Goal: Complete application form

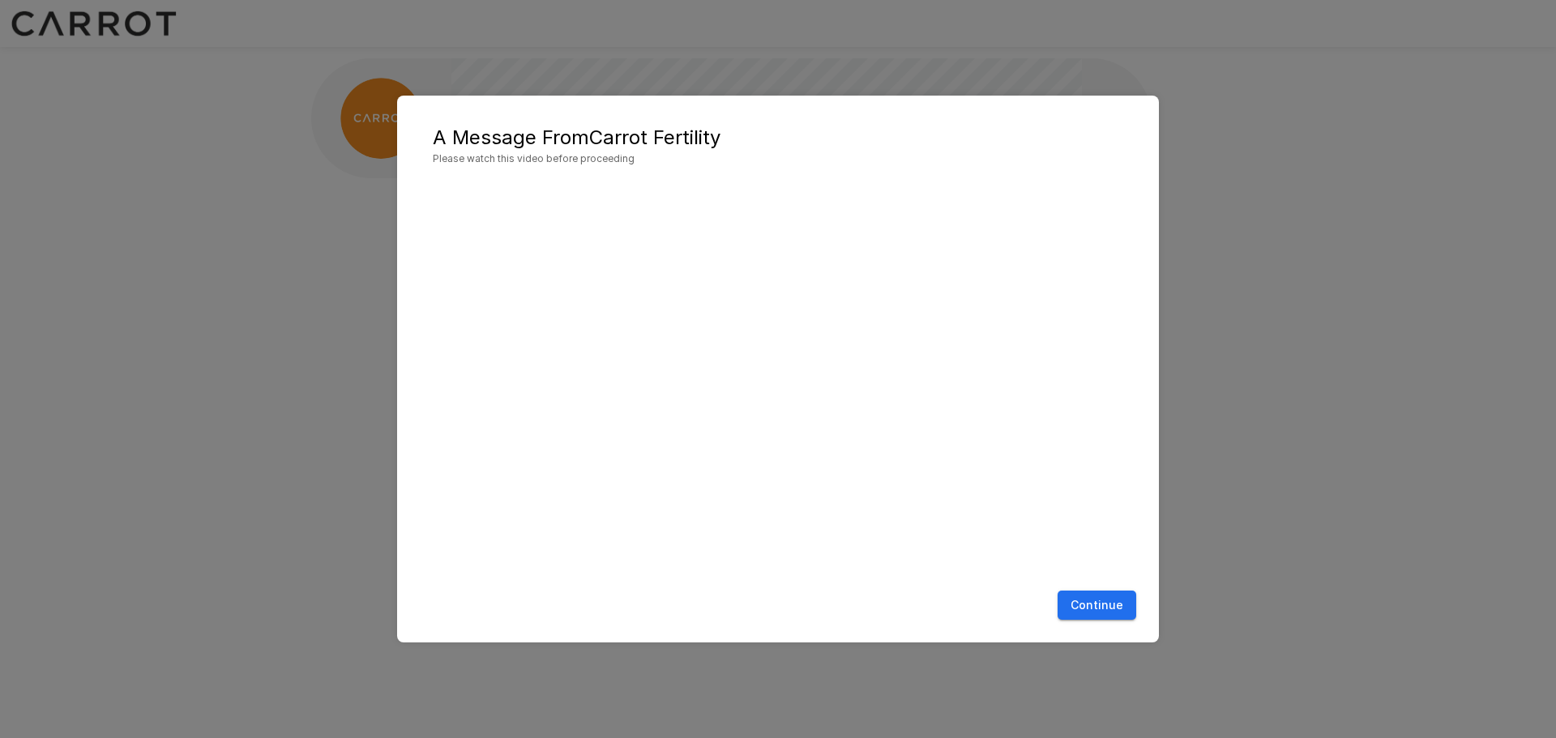
click at [1103, 605] on button "Continue" at bounding box center [1097, 606] width 79 height 30
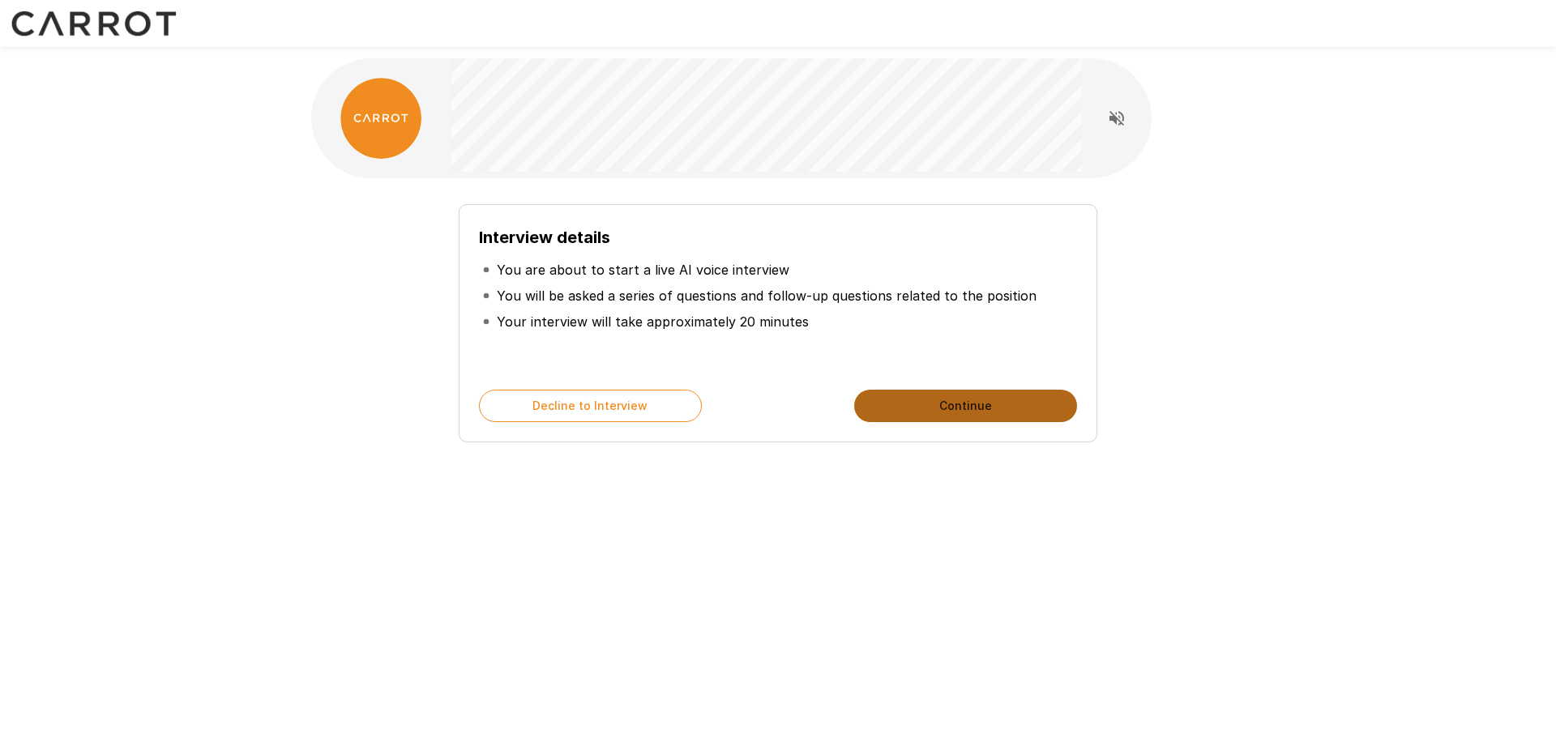
click at [1018, 404] on button "Continue" at bounding box center [965, 406] width 223 height 32
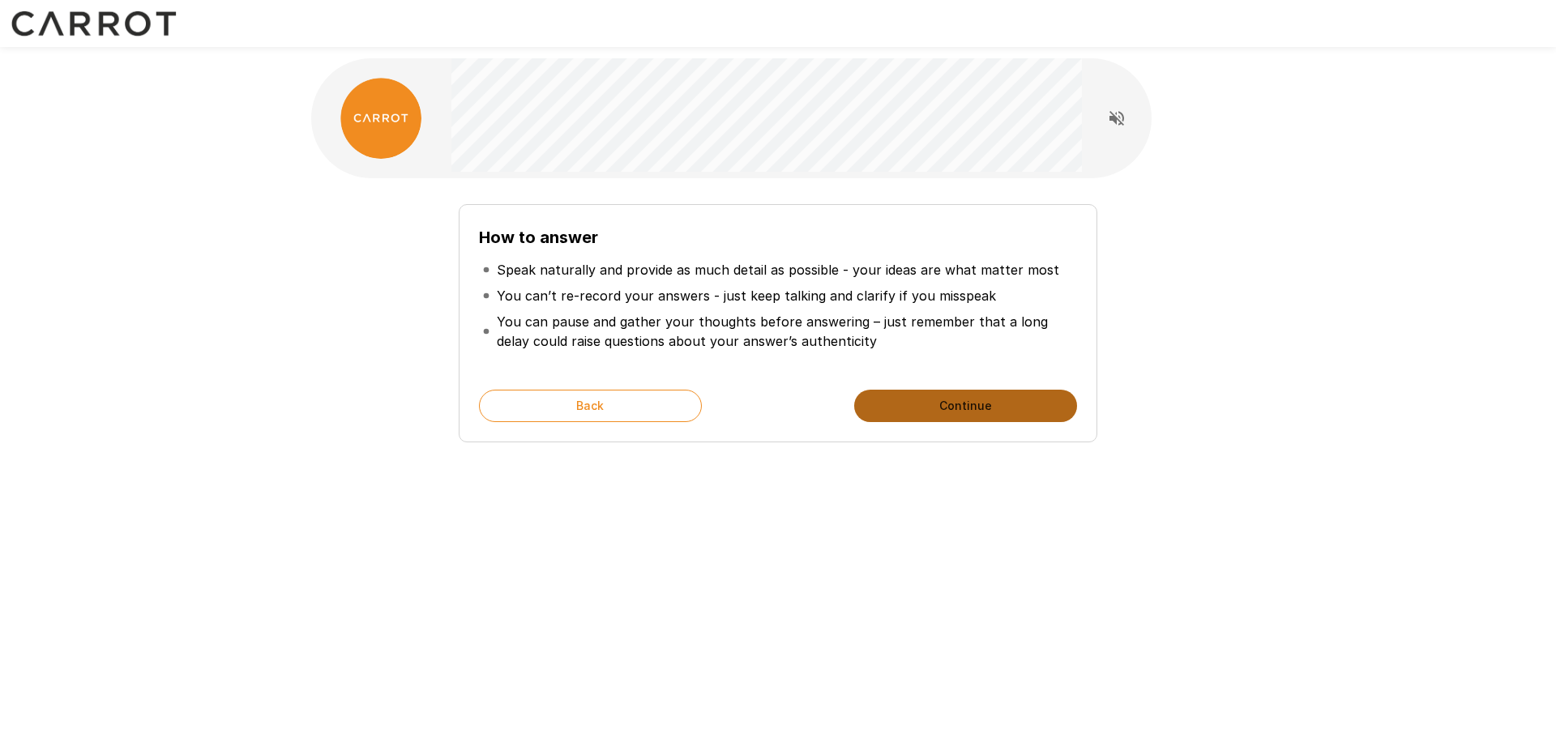
click at [1018, 404] on button "Continue" at bounding box center [965, 406] width 223 height 32
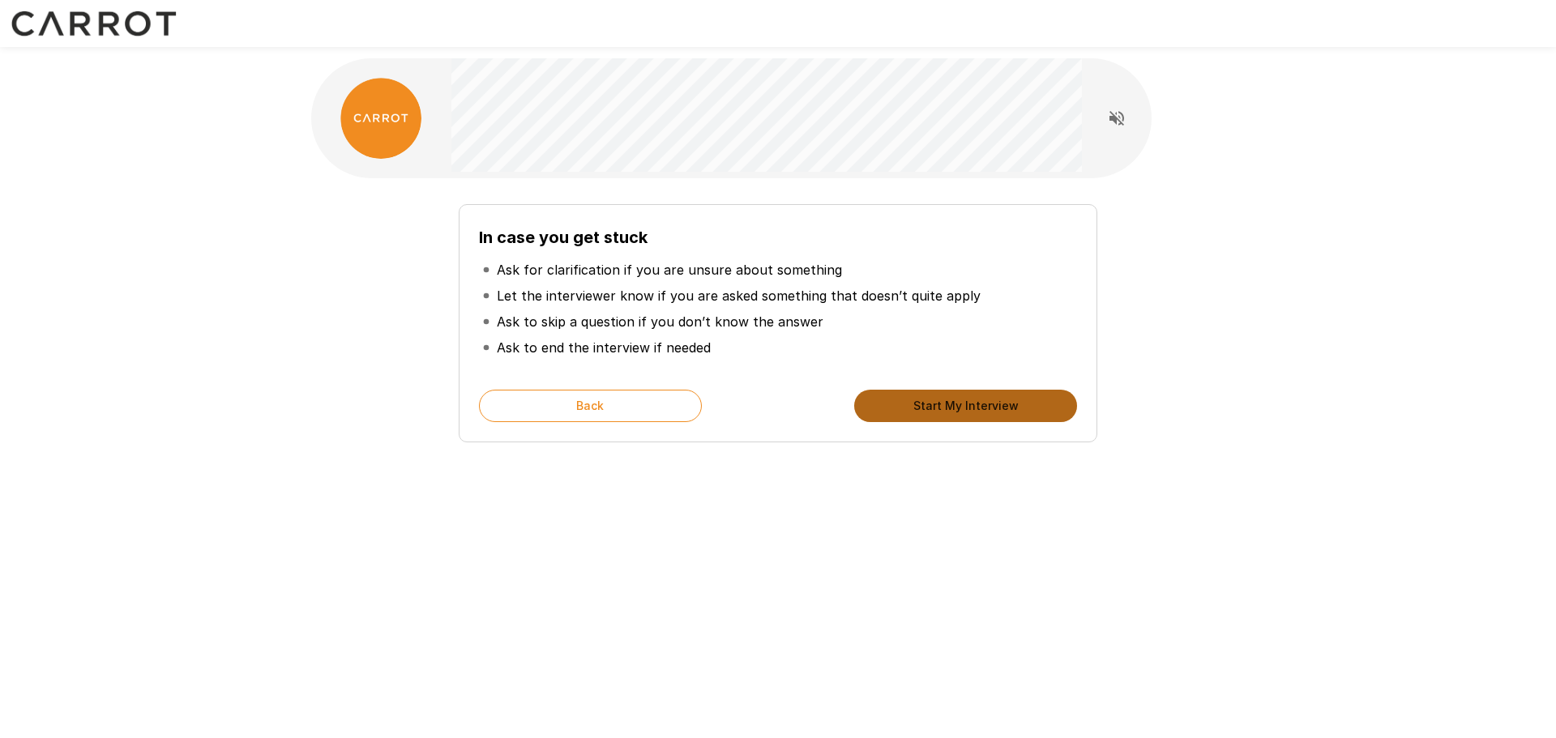
click at [1018, 404] on button "Start My Interview" at bounding box center [965, 406] width 223 height 32
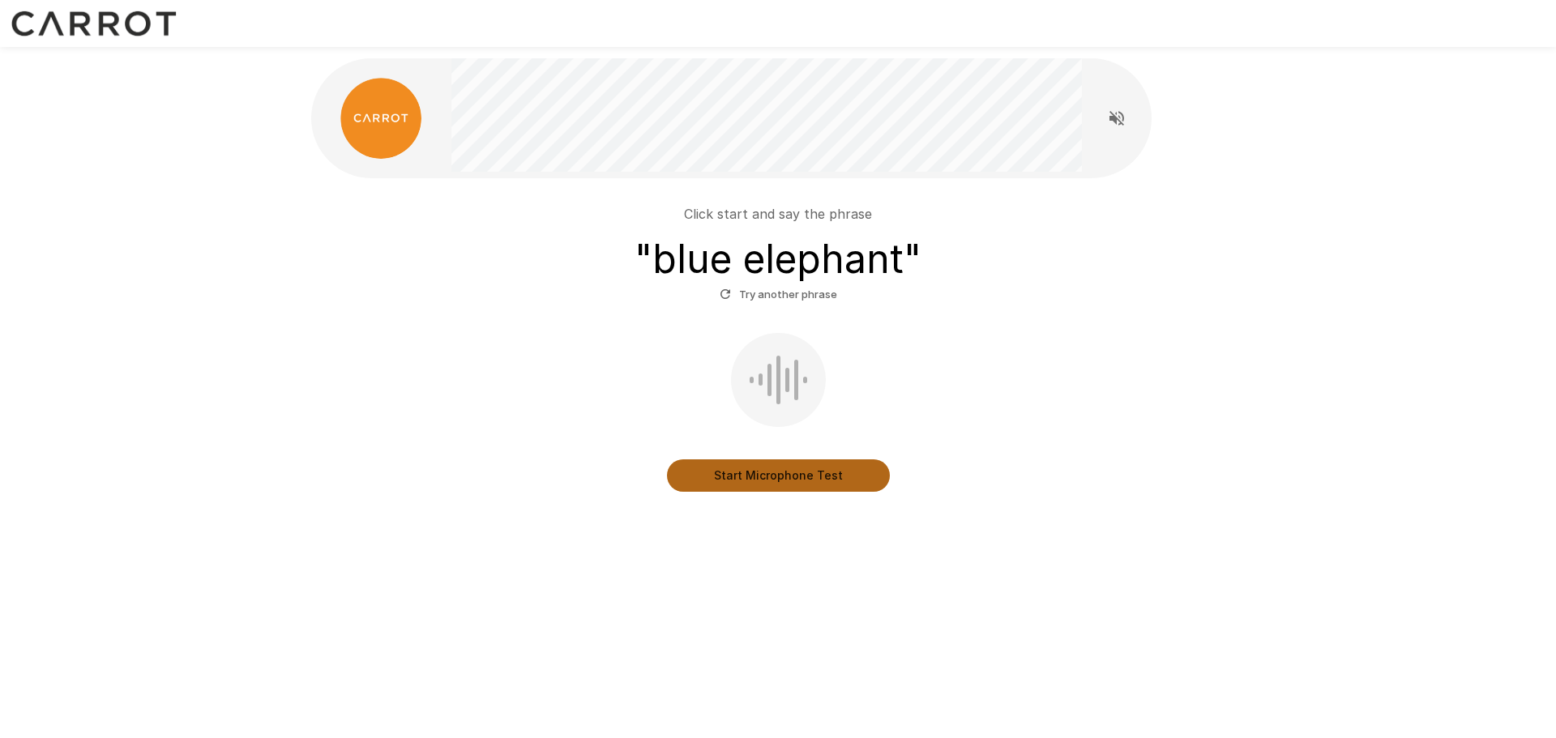
click at [751, 475] on button "Start Microphone Test" at bounding box center [778, 476] width 223 height 32
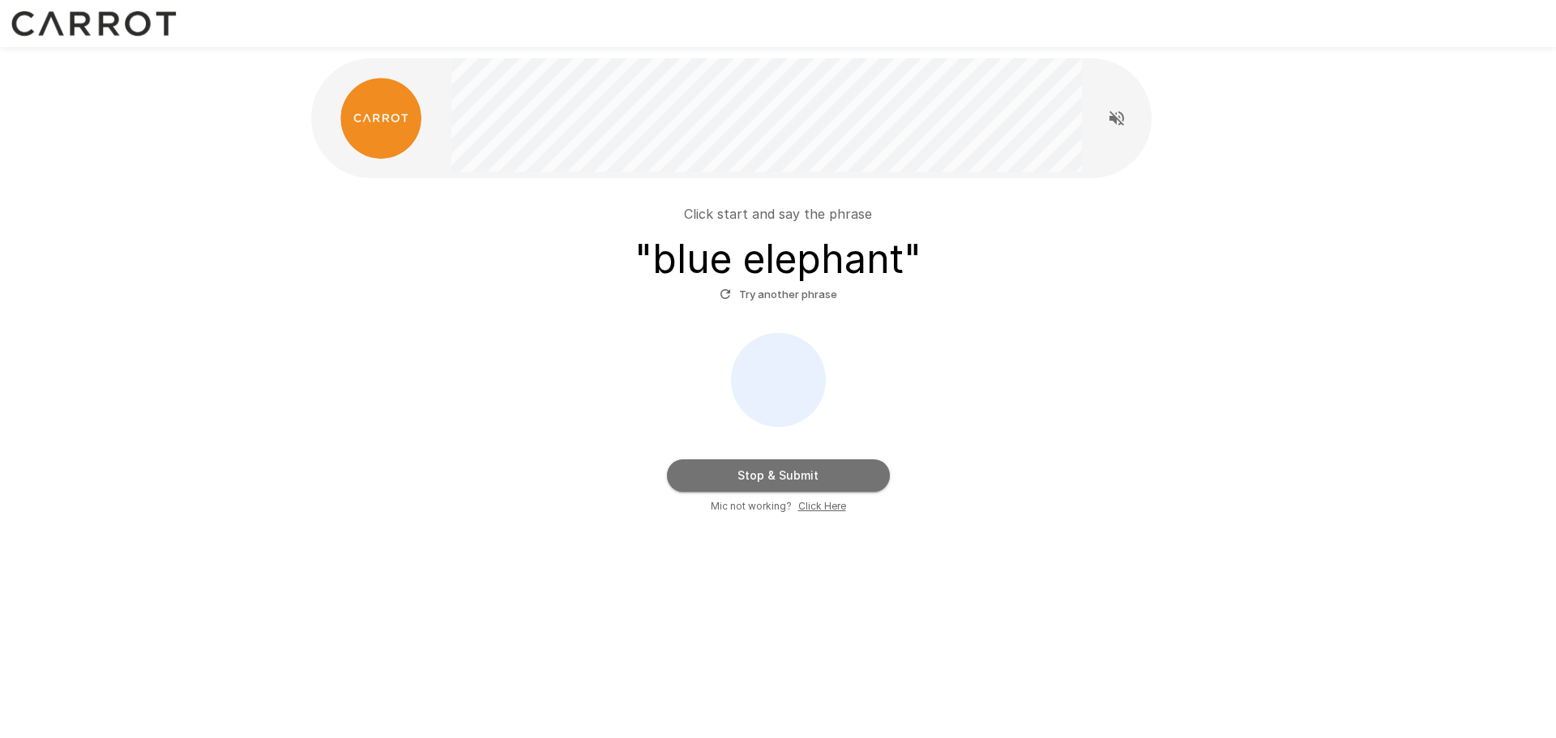
click at [751, 475] on button "Stop & Submit" at bounding box center [778, 476] width 223 height 32
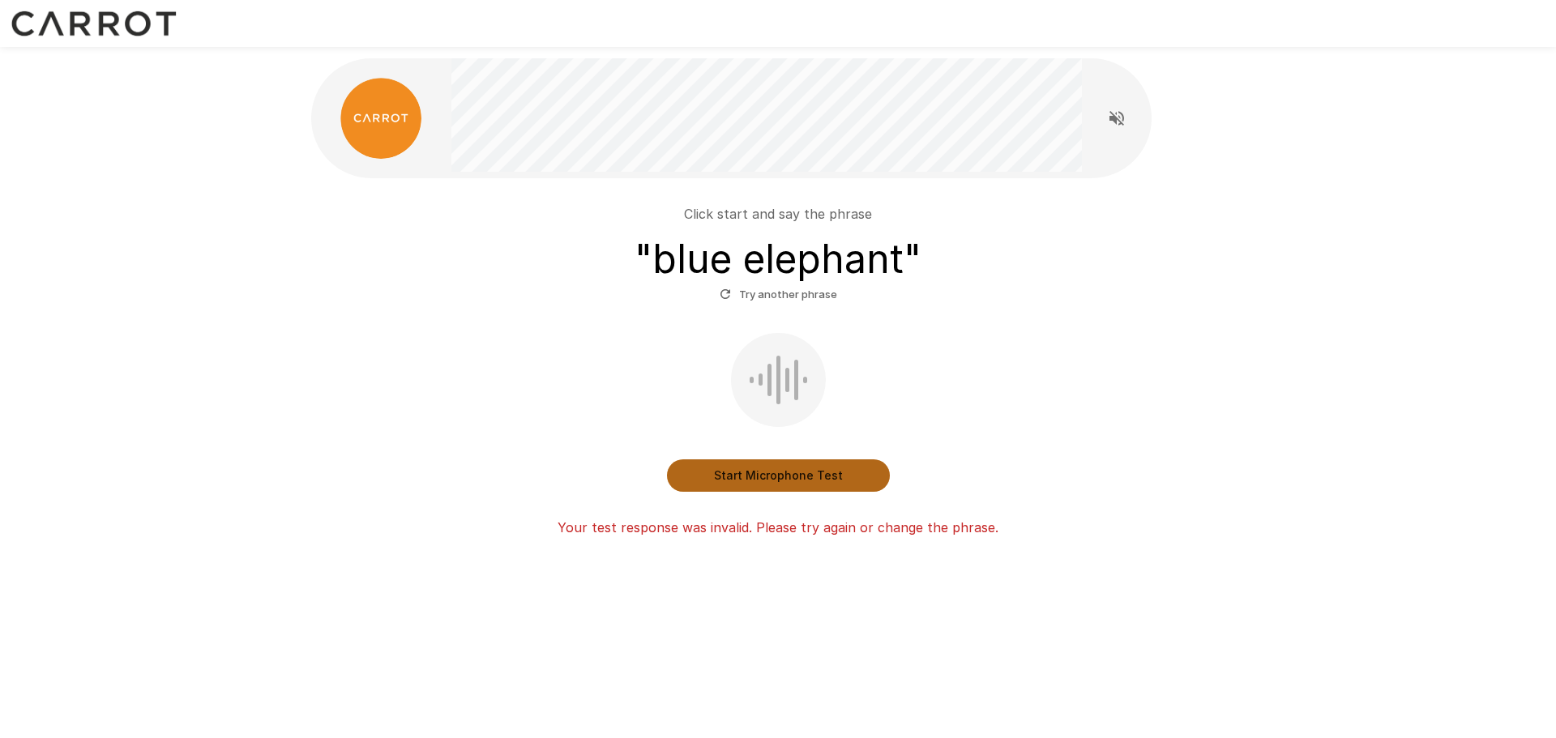
click at [751, 475] on button "Start Microphone Test" at bounding box center [778, 476] width 223 height 32
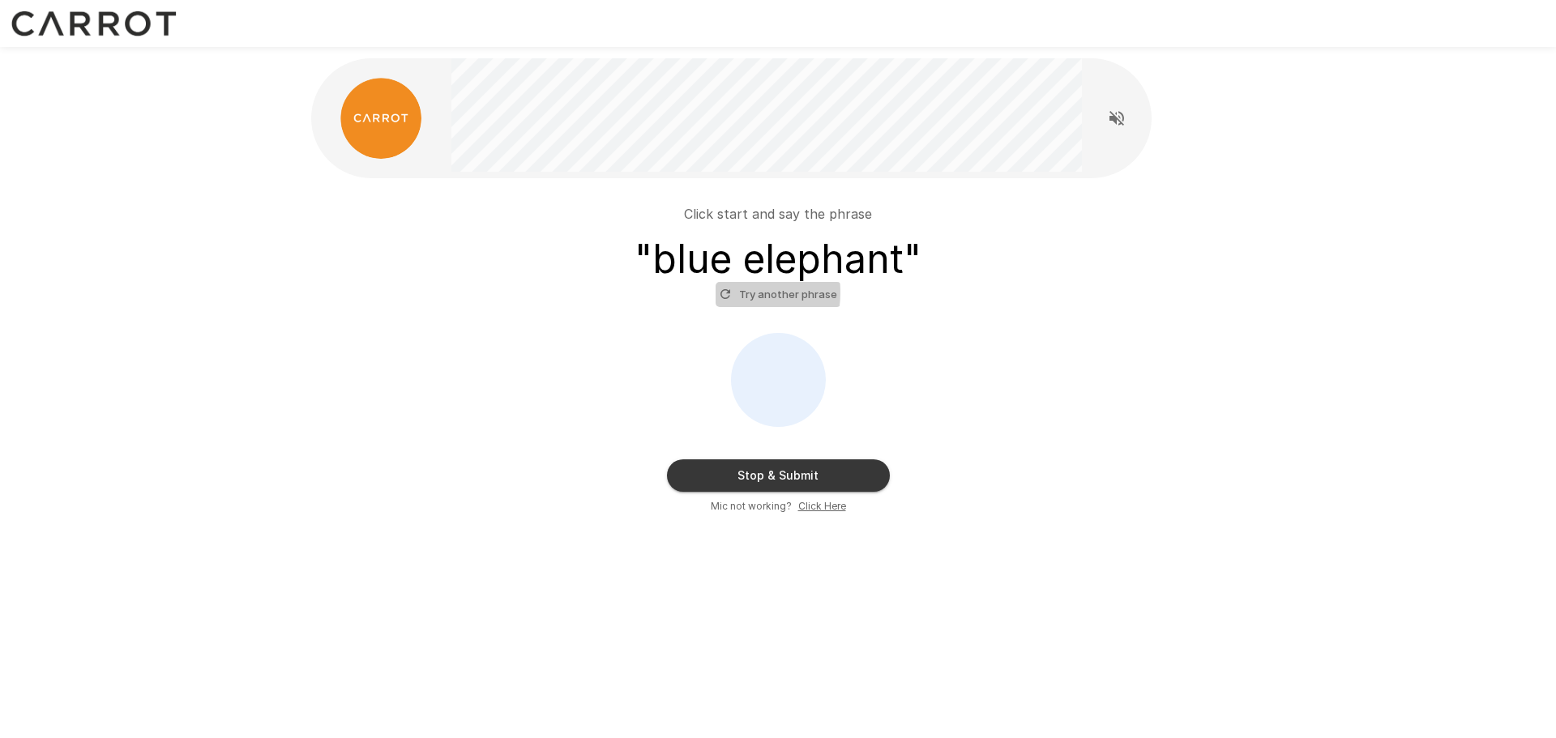
click at [728, 293] on icon "button" at bounding box center [725, 294] width 15 height 15
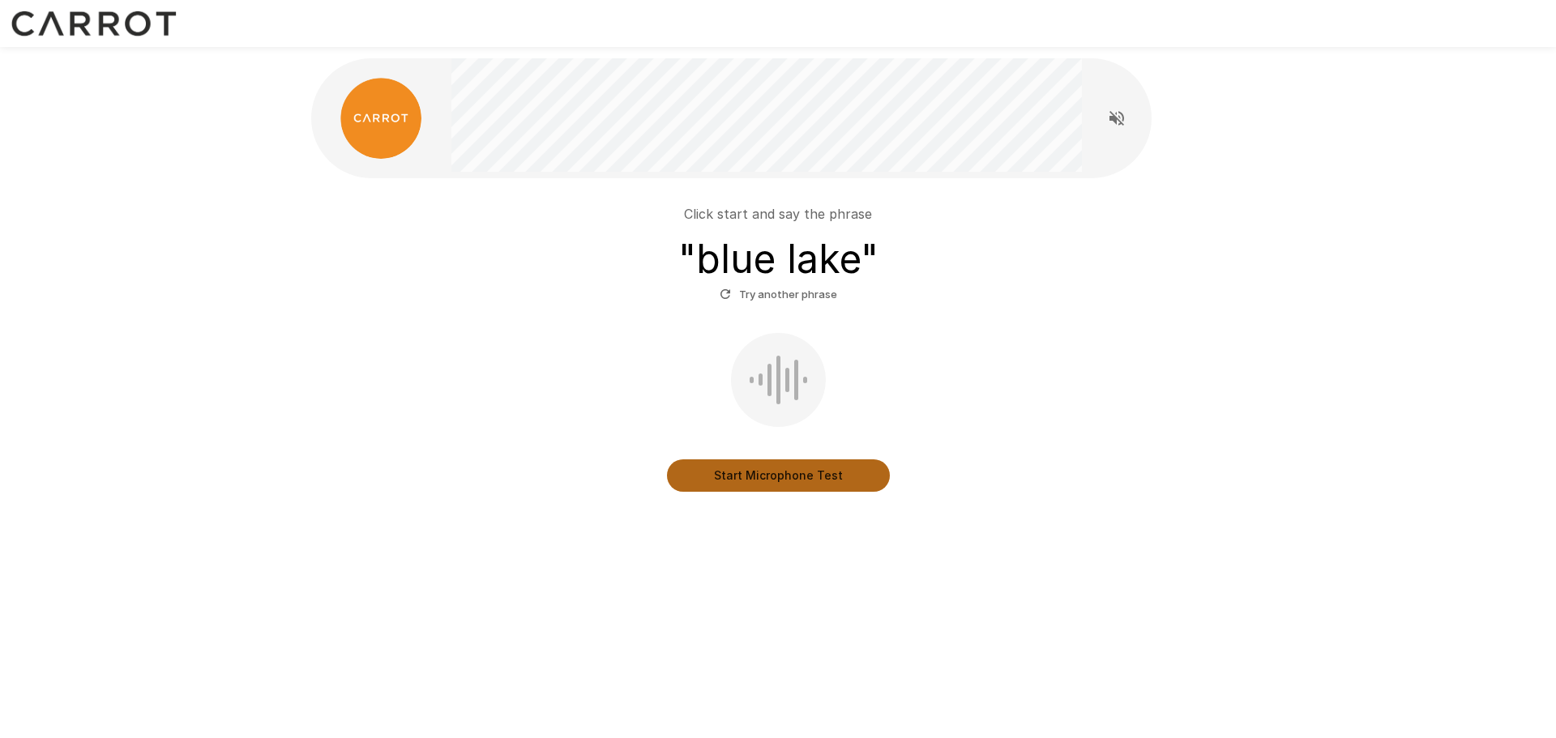
click at [796, 471] on button "Start Microphone Test" at bounding box center [778, 476] width 223 height 32
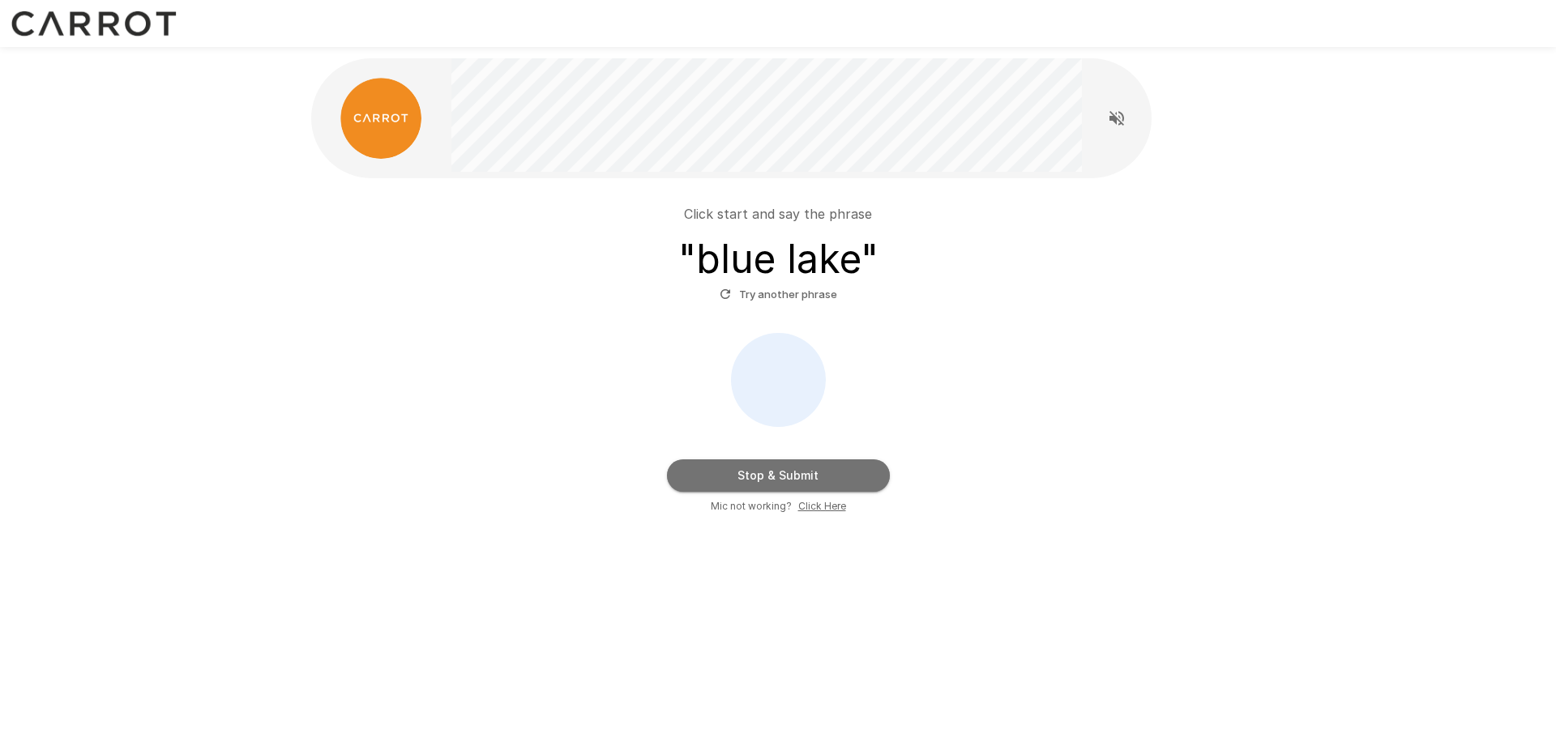
click at [796, 471] on button "Stop & Submit" at bounding box center [778, 476] width 223 height 32
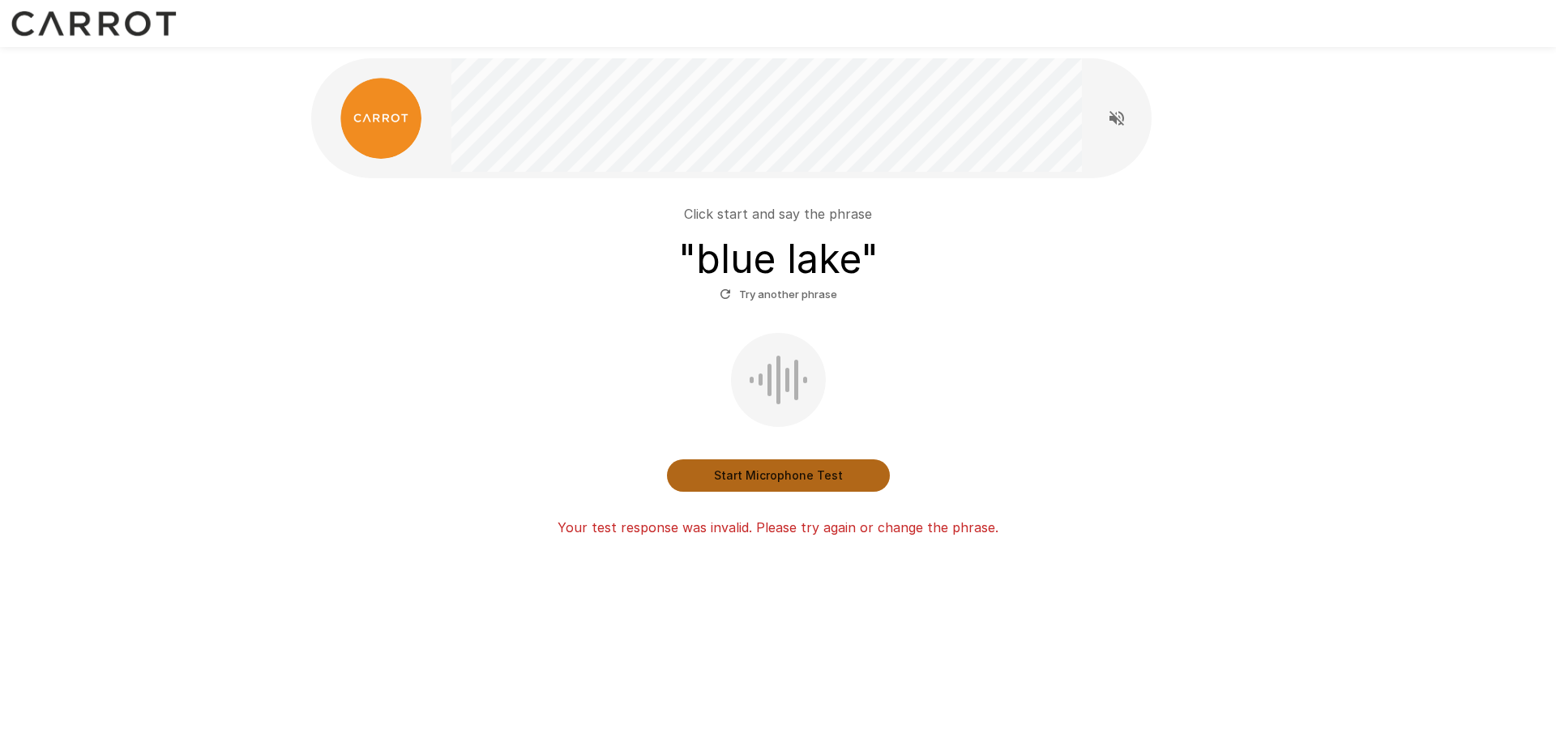
click at [796, 471] on button "Start Microphone Test" at bounding box center [778, 476] width 223 height 32
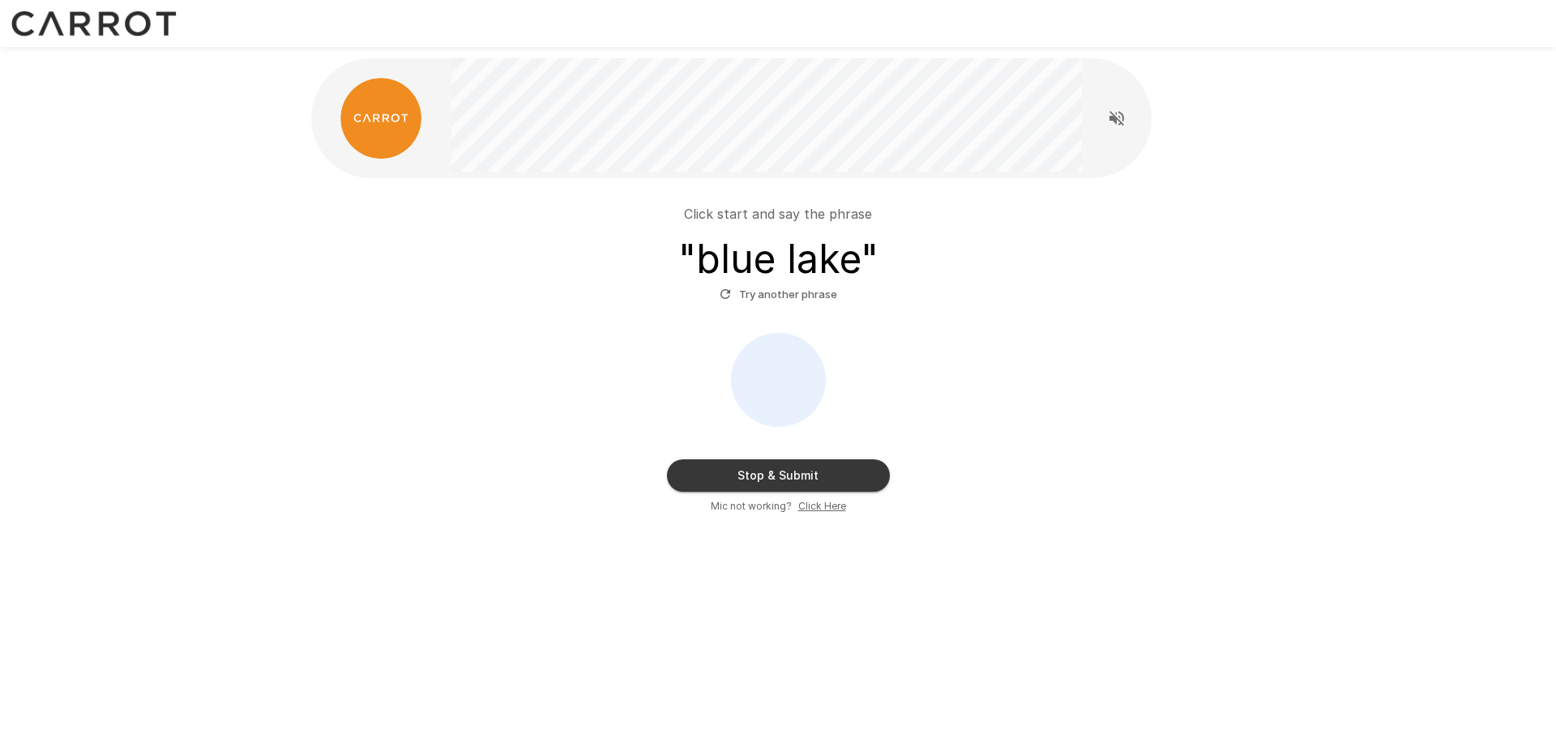
click at [796, 471] on button "Stop & Submit" at bounding box center [778, 476] width 223 height 32
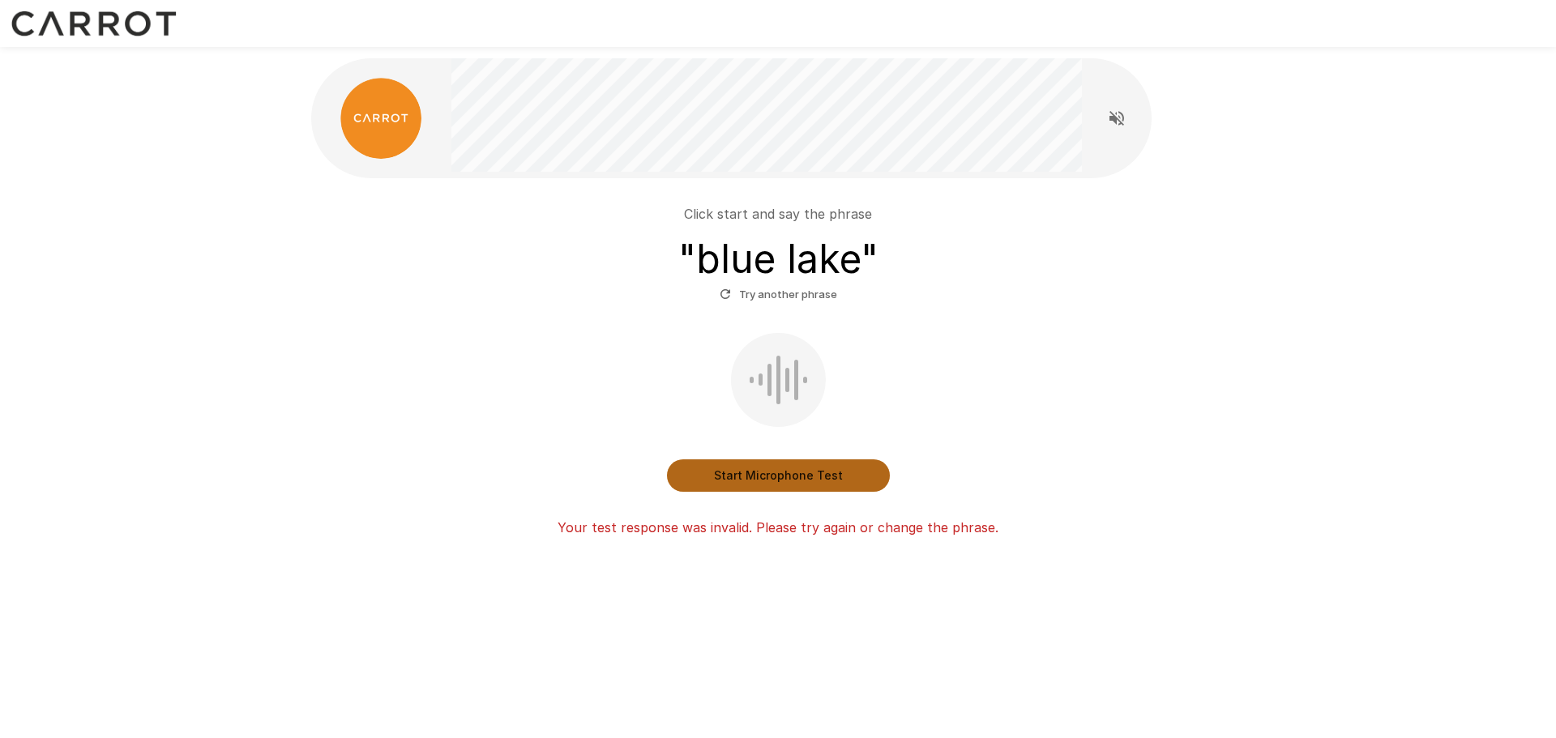
click at [796, 471] on button "Start Microphone Test" at bounding box center [778, 476] width 223 height 32
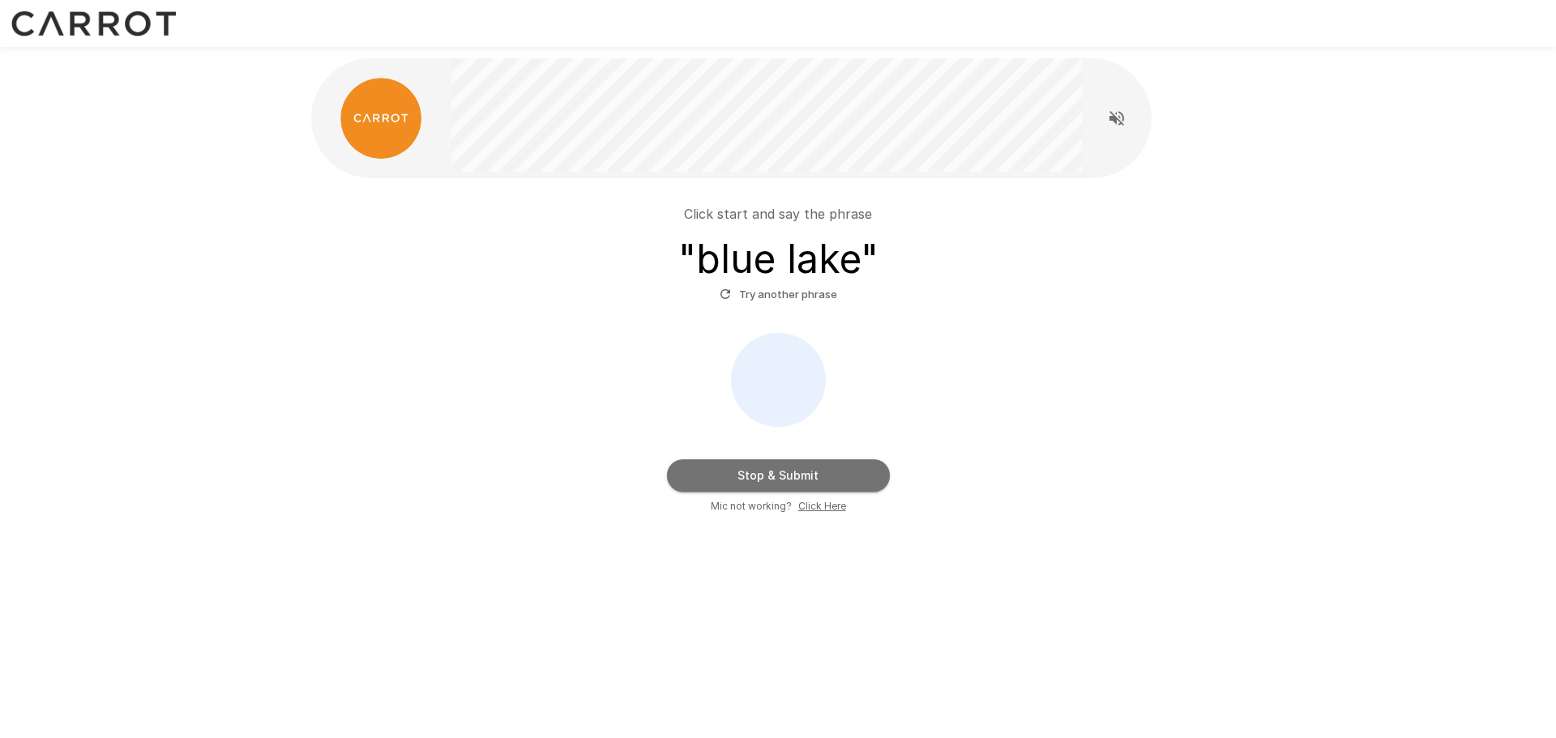
click at [768, 464] on button "Stop & Submit" at bounding box center [778, 476] width 223 height 32
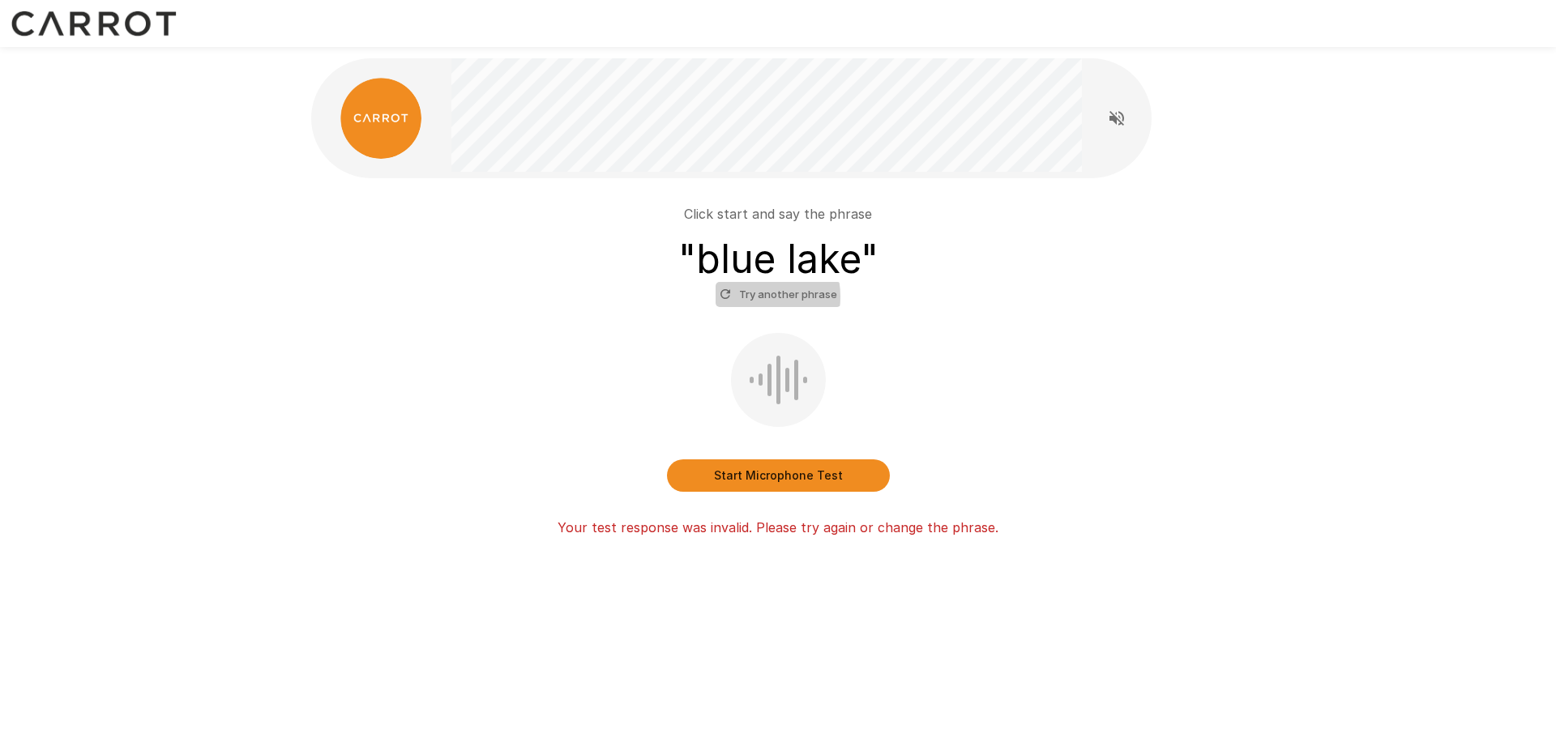
click at [754, 297] on button "Try another phrase" at bounding box center [779, 294] width 126 height 25
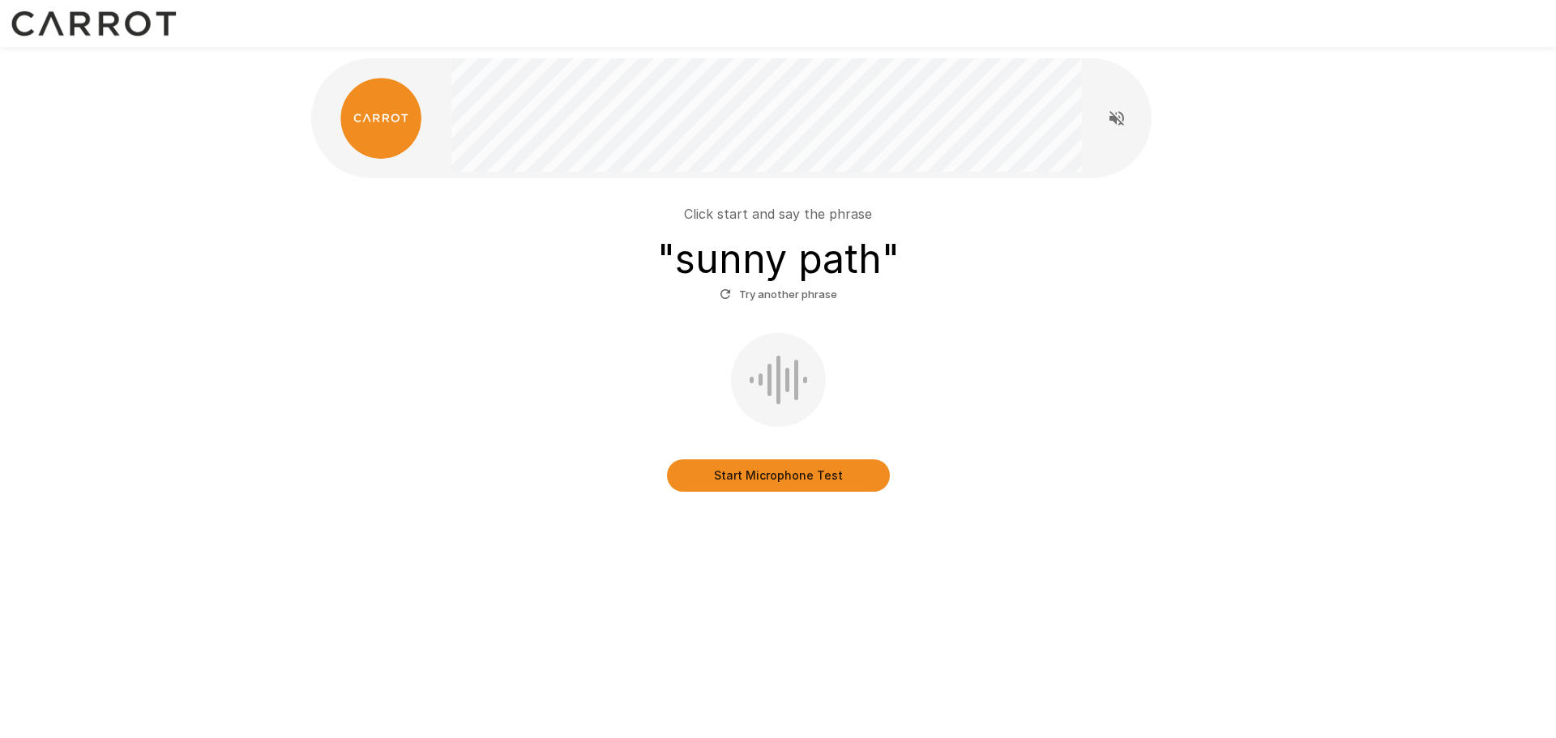
click at [774, 481] on button "Start Microphone Test" at bounding box center [778, 476] width 223 height 32
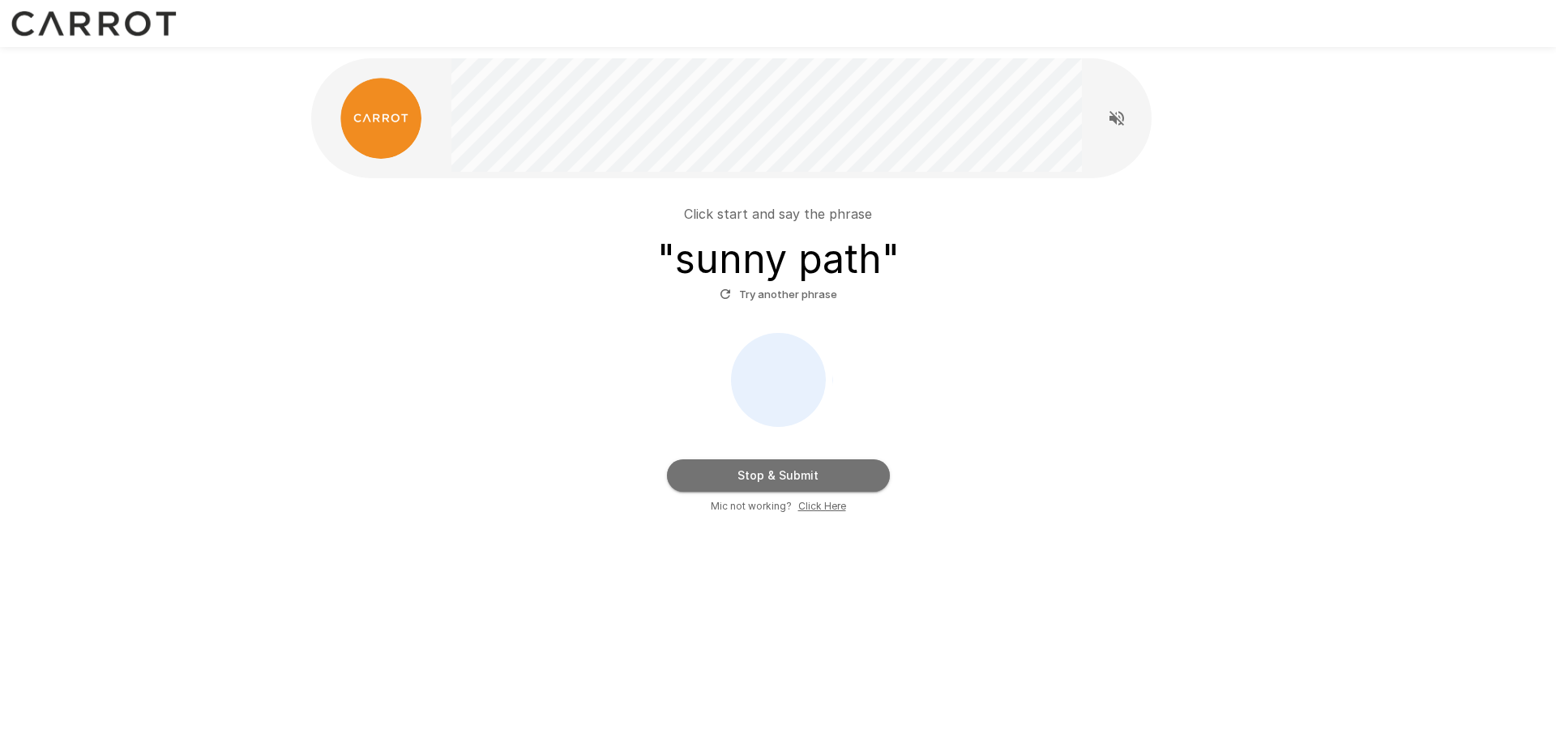
click at [774, 481] on button "Stop & Submit" at bounding box center [778, 476] width 223 height 32
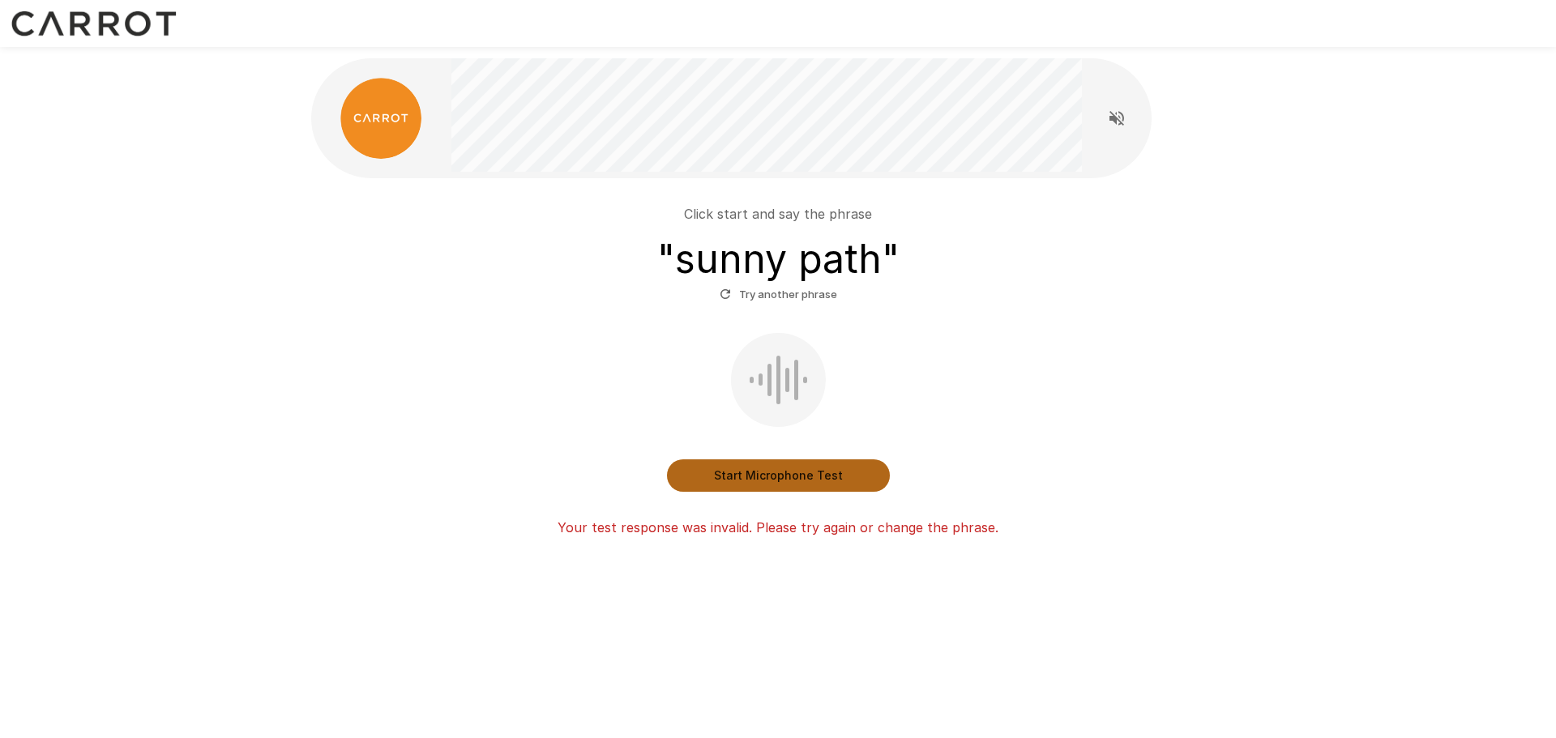
click at [770, 479] on button "Start Microphone Test" at bounding box center [778, 476] width 223 height 32
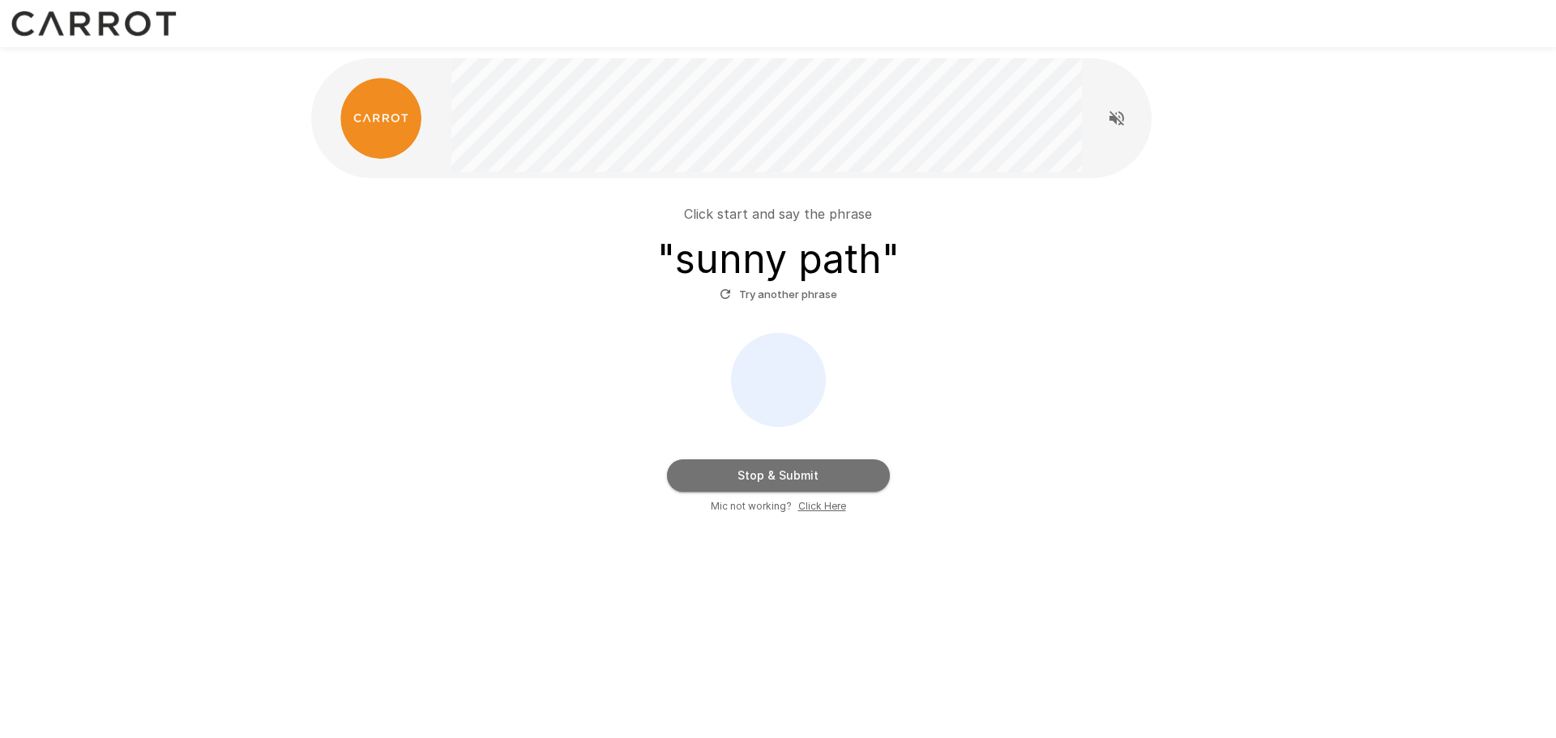
click at [770, 479] on button "Stop & Submit" at bounding box center [778, 476] width 223 height 32
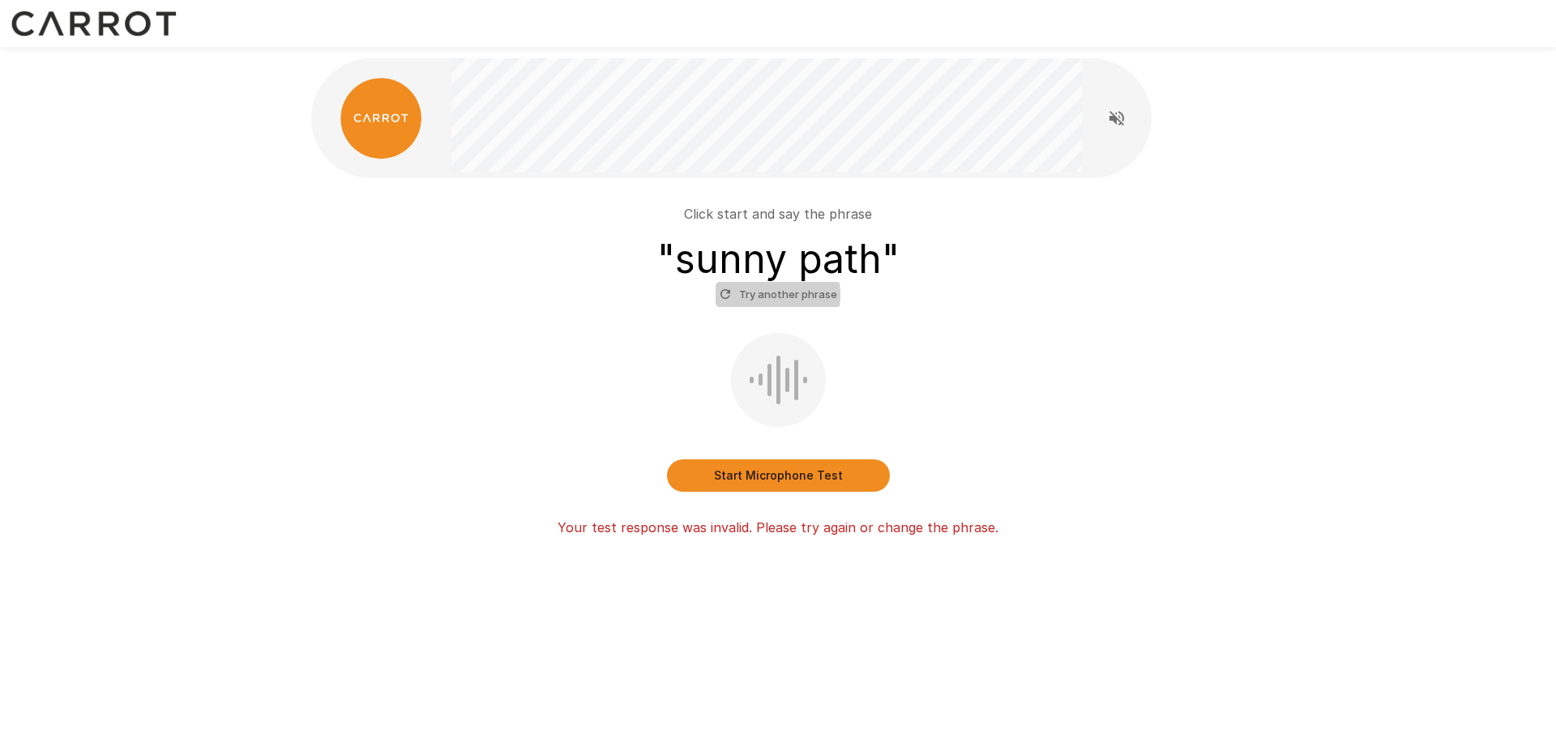
click at [758, 295] on button "Try another phrase" at bounding box center [779, 294] width 126 height 25
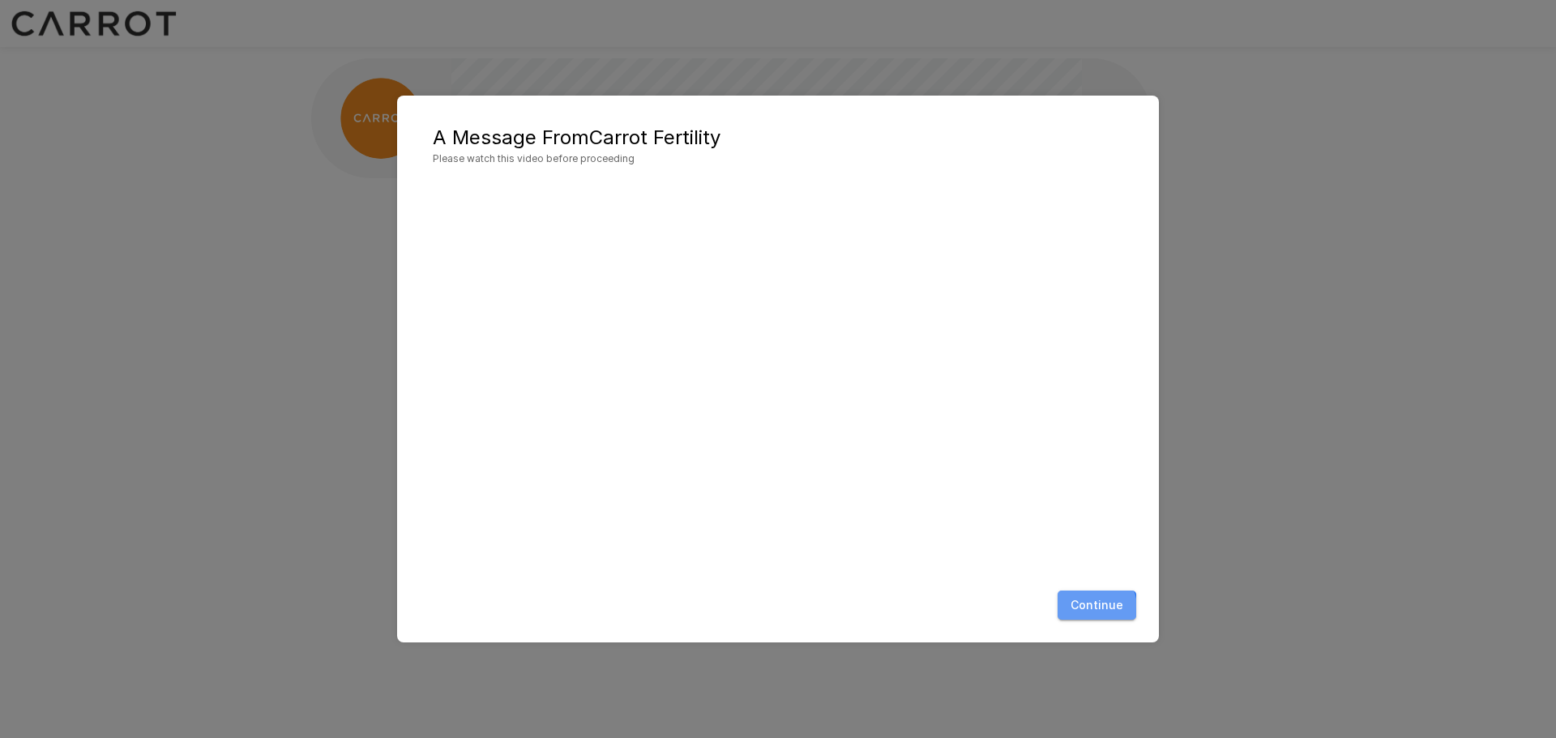
click at [1094, 608] on button "Continue" at bounding box center [1097, 606] width 79 height 30
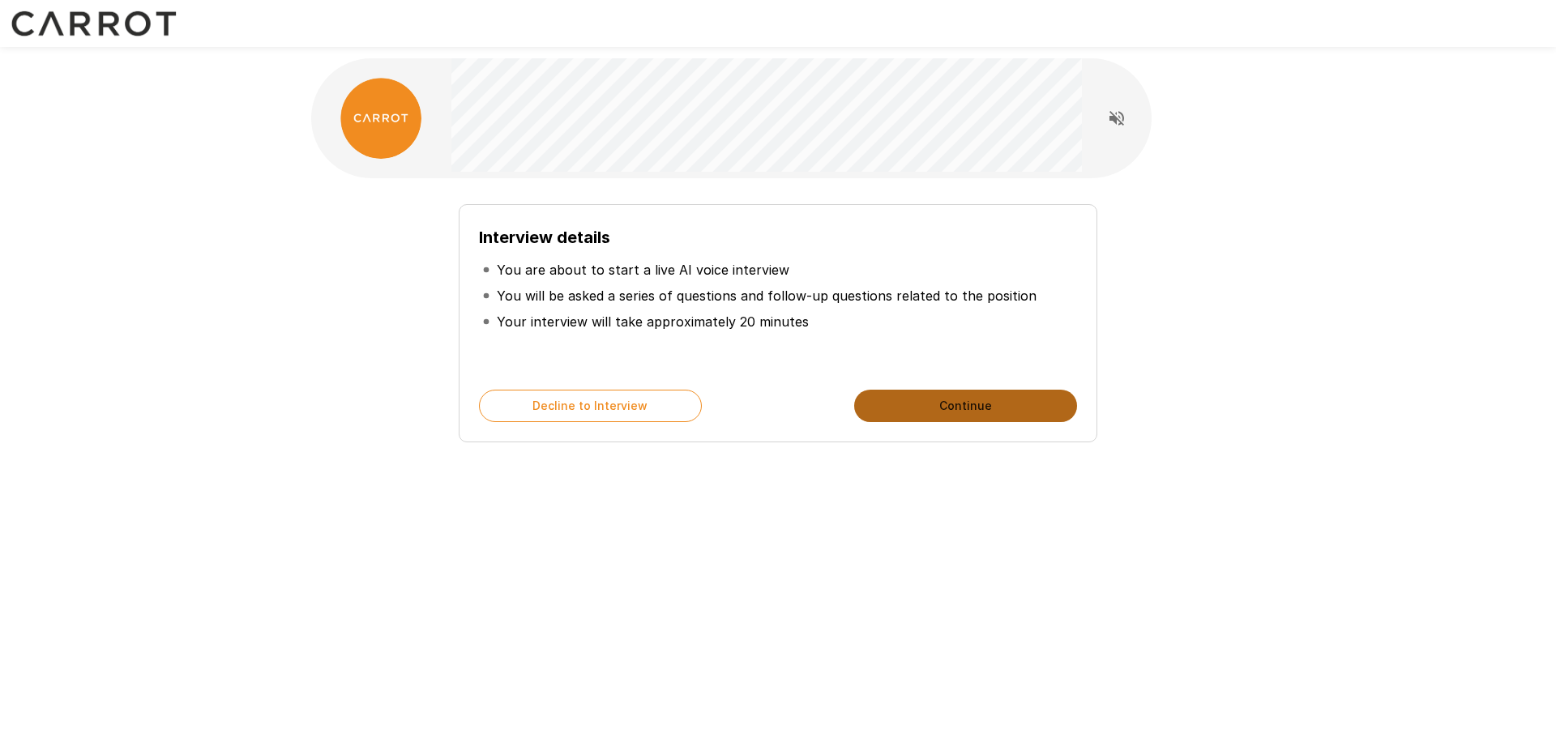
click at [926, 405] on button "Continue" at bounding box center [965, 406] width 223 height 32
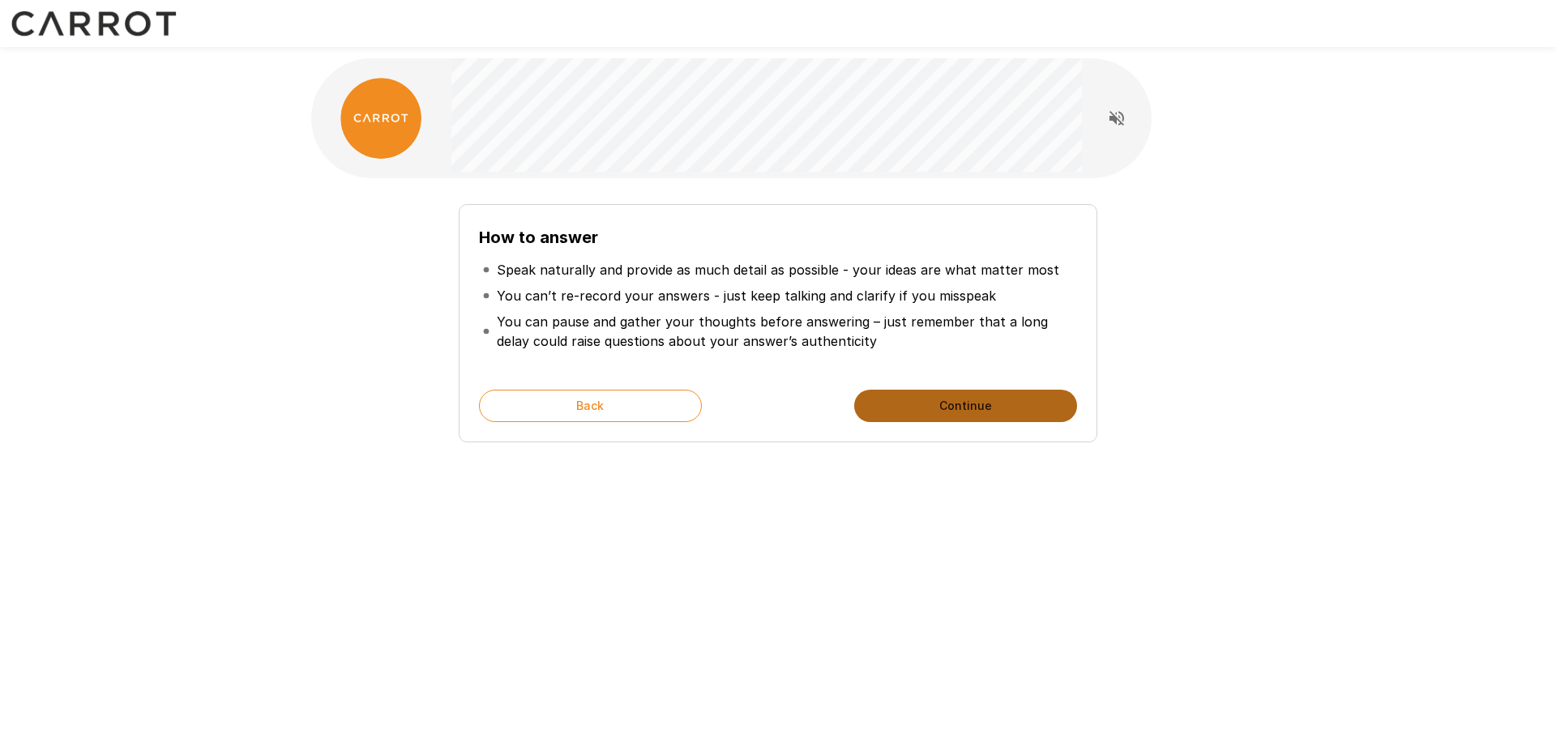
click at [926, 405] on button "Continue" at bounding box center [965, 406] width 223 height 32
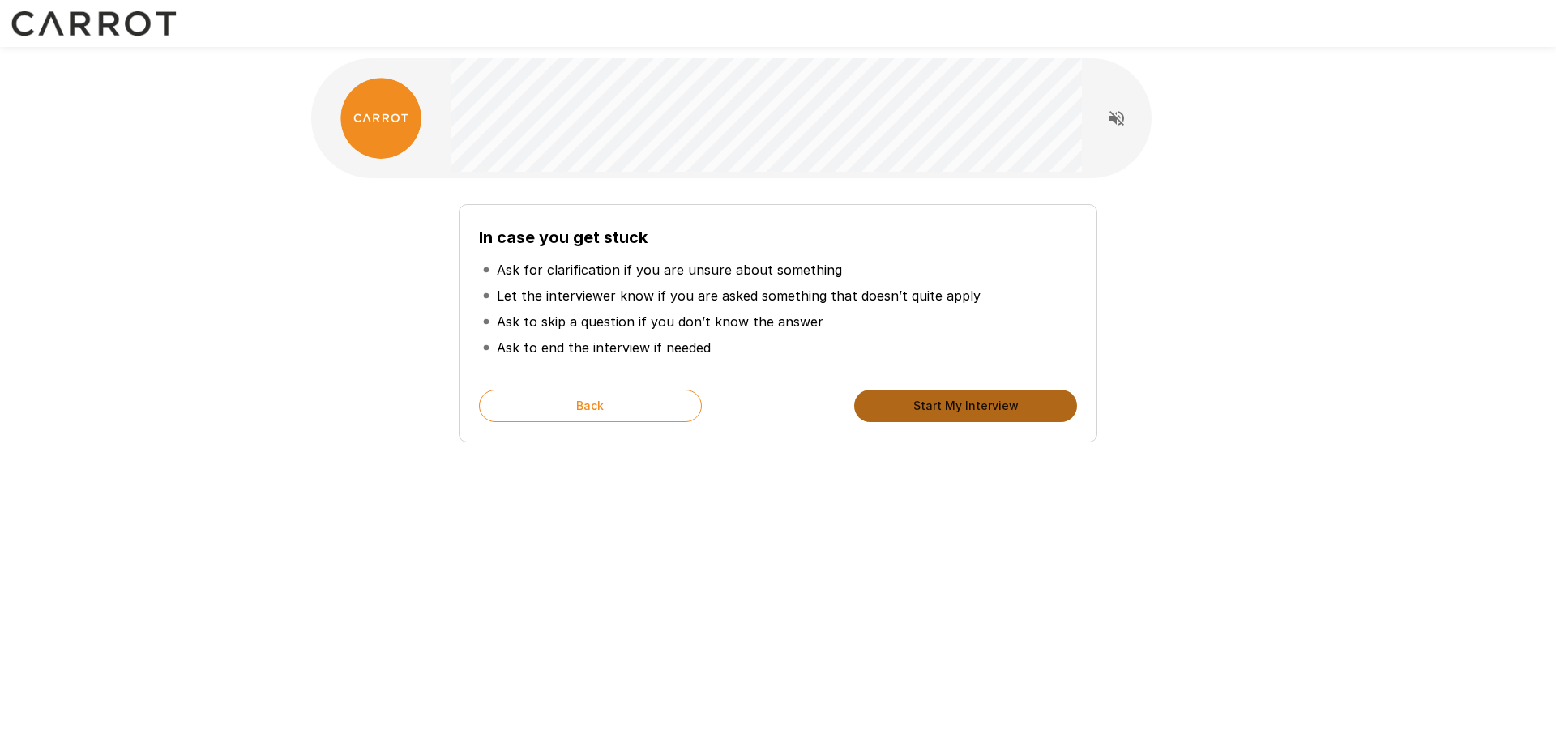
click at [926, 405] on button "Start My Interview" at bounding box center [965, 406] width 223 height 32
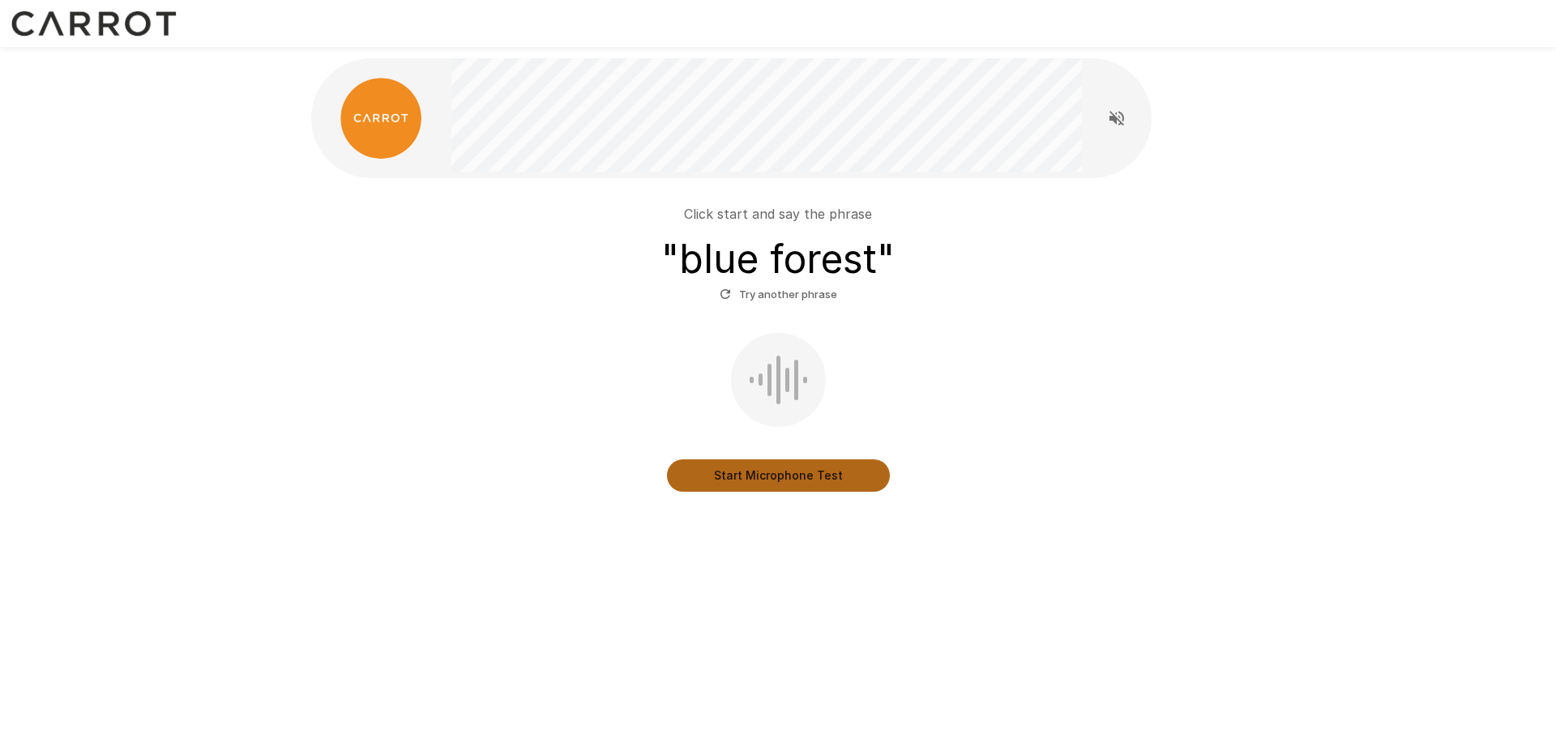
click at [755, 477] on button "Start Microphone Test" at bounding box center [778, 476] width 223 height 32
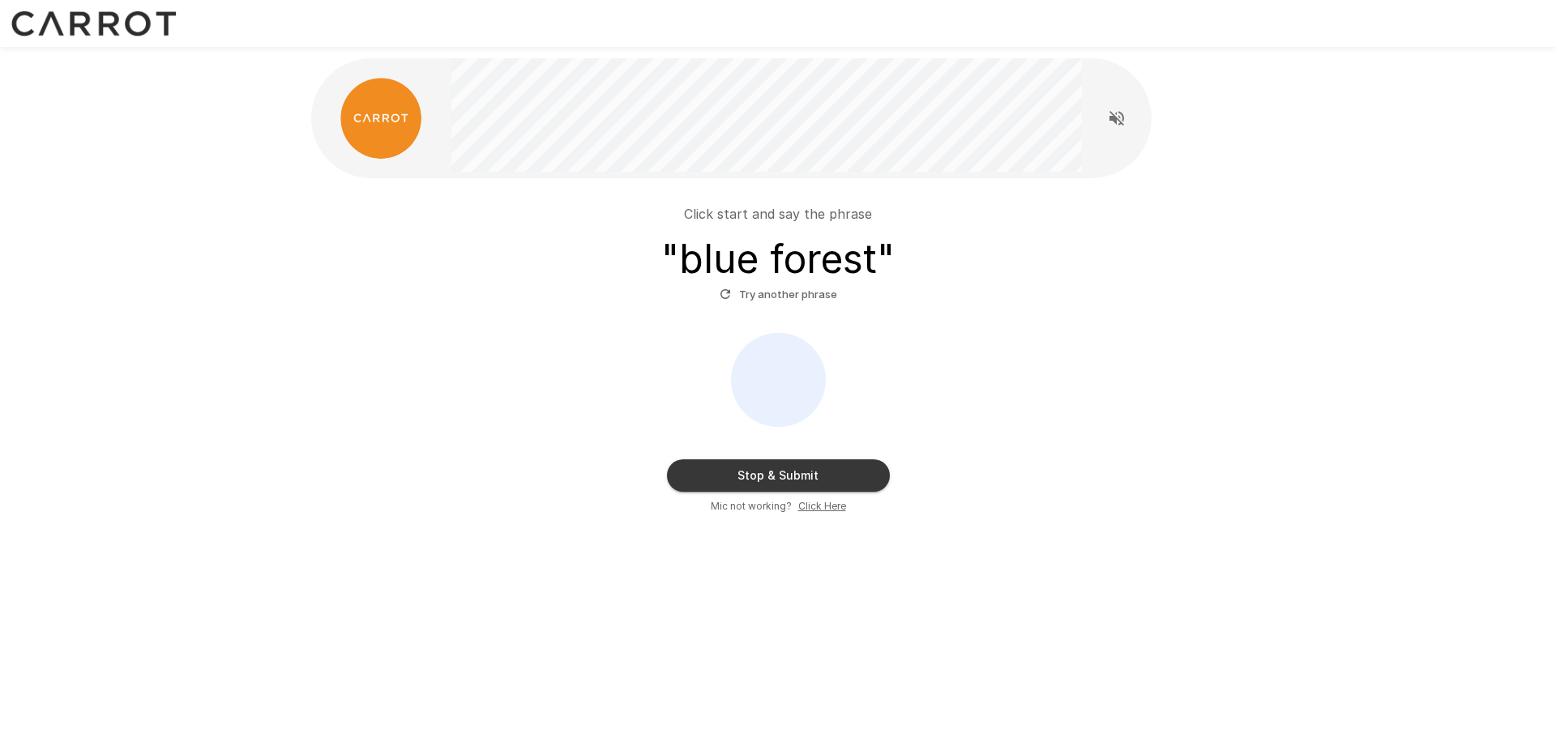
click at [755, 477] on button "Stop & Submit" at bounding box center [778, 476] width 223 height 32
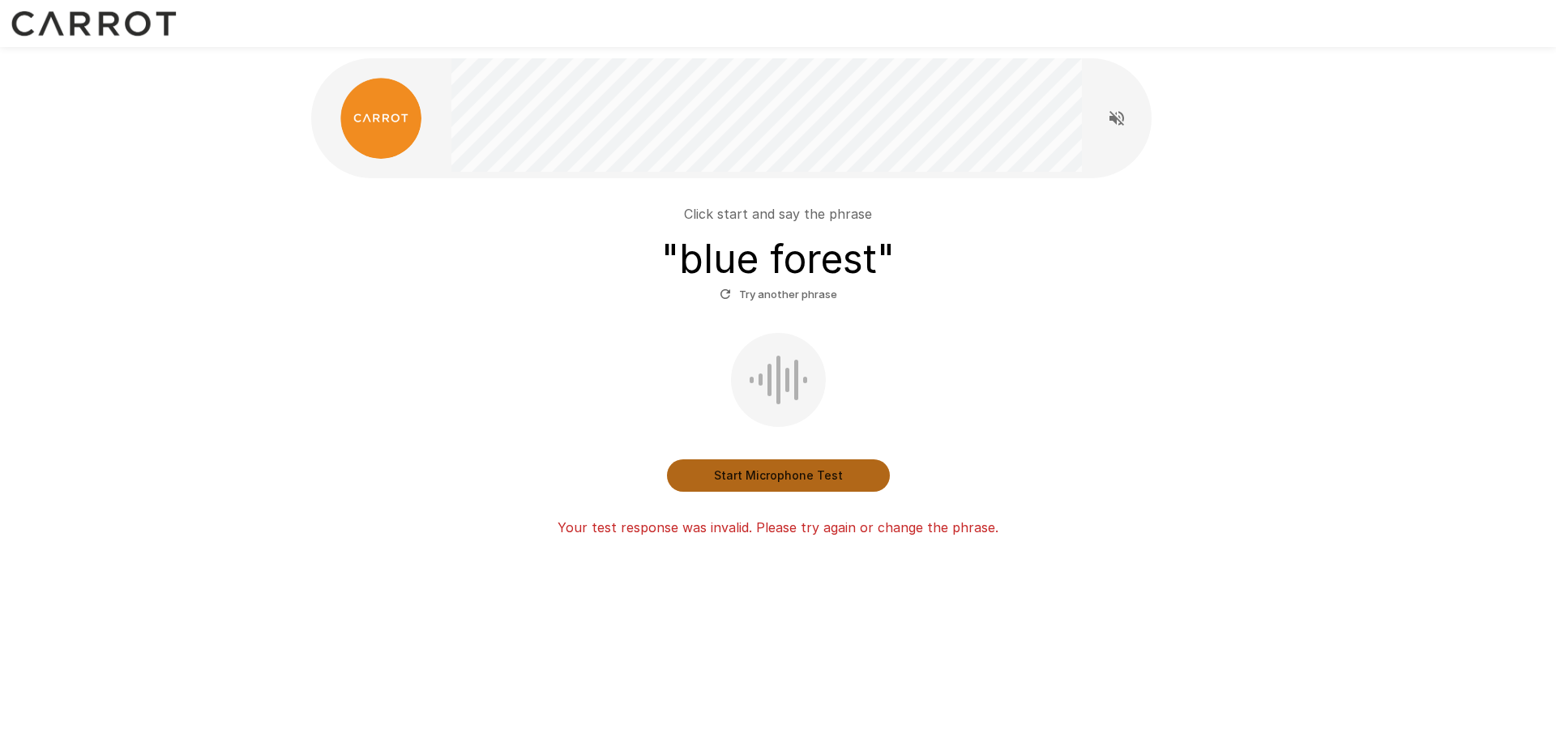
click at [755, 477] on button "Start Microphone Test" at bounding box center [778, 476] width 223 height 32
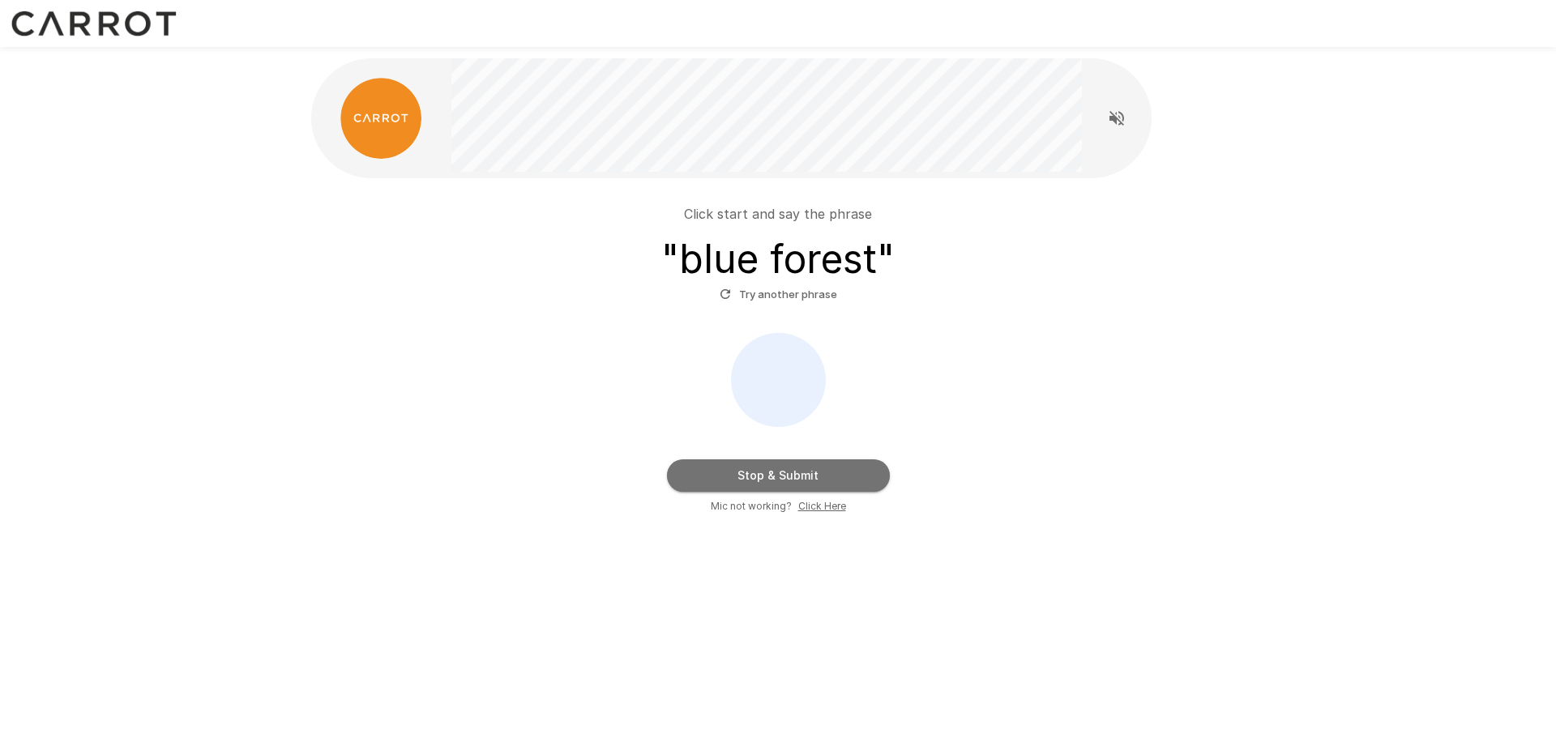
click at [755, 477] on button "Stop & Submit" at bounding box center [778, 476] width 223 height 32
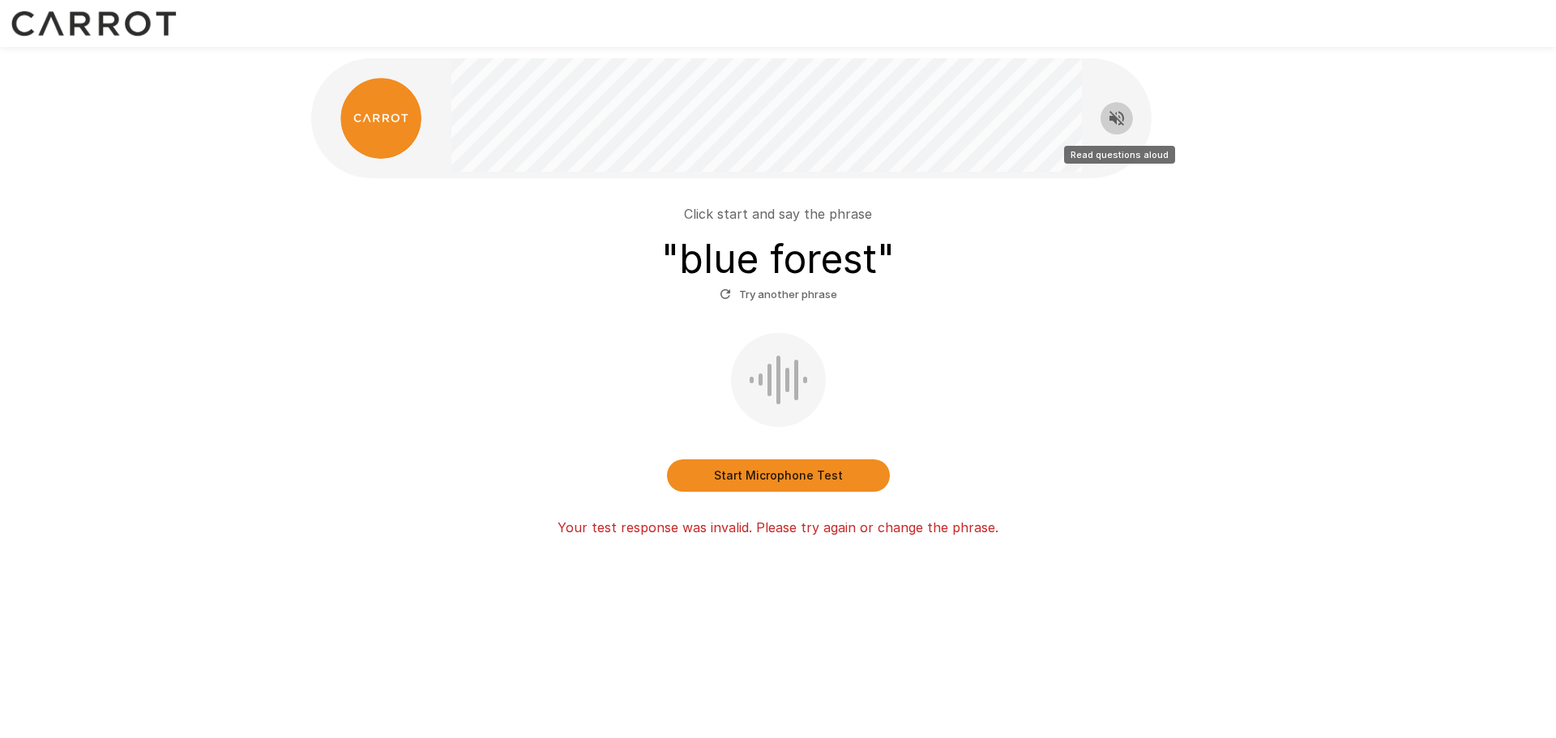
click at [1124, 118] on icon "Read questions aloud" at bounding box center [1117, 118] width 15 height 15
click at [762, 476] on button "Start Microphone Test" at bounding box center [778, 476] width 223 height 32
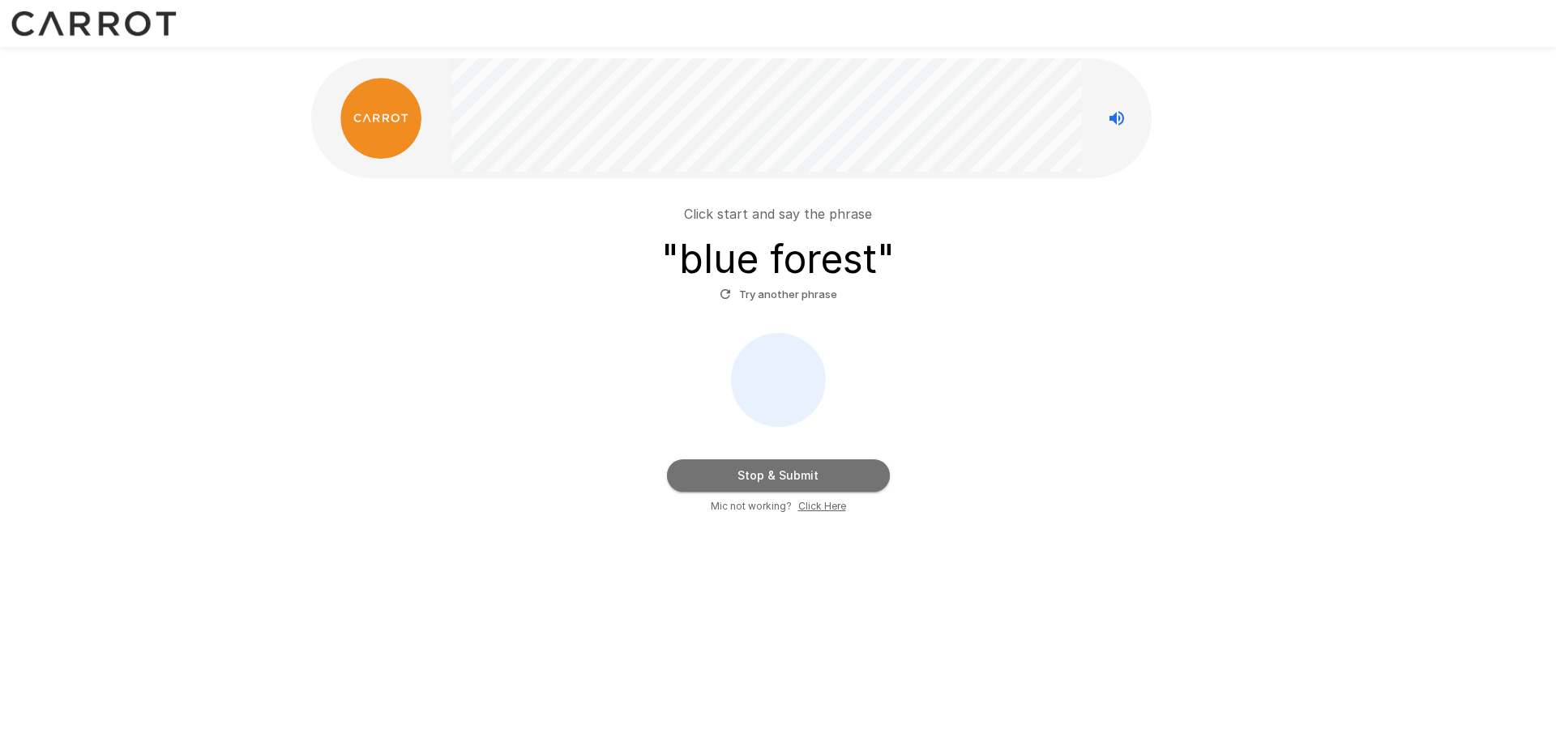
click at [762, 476] on button "Stop & Submit" at bounding box center [778, 476] width 223 height 32
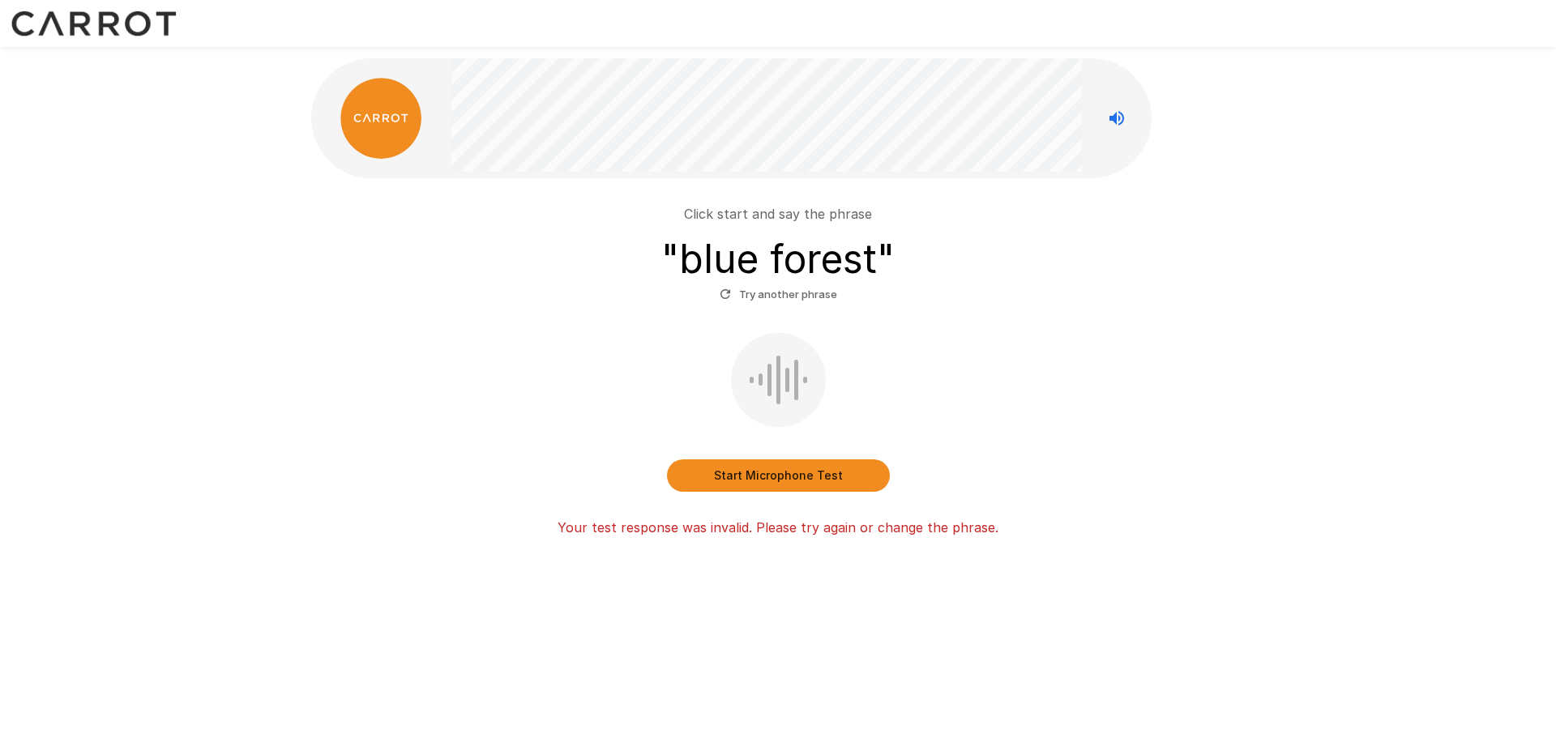
click at [720, 296] on icon "button" at bounding box center [725, 294] width 15 height 15
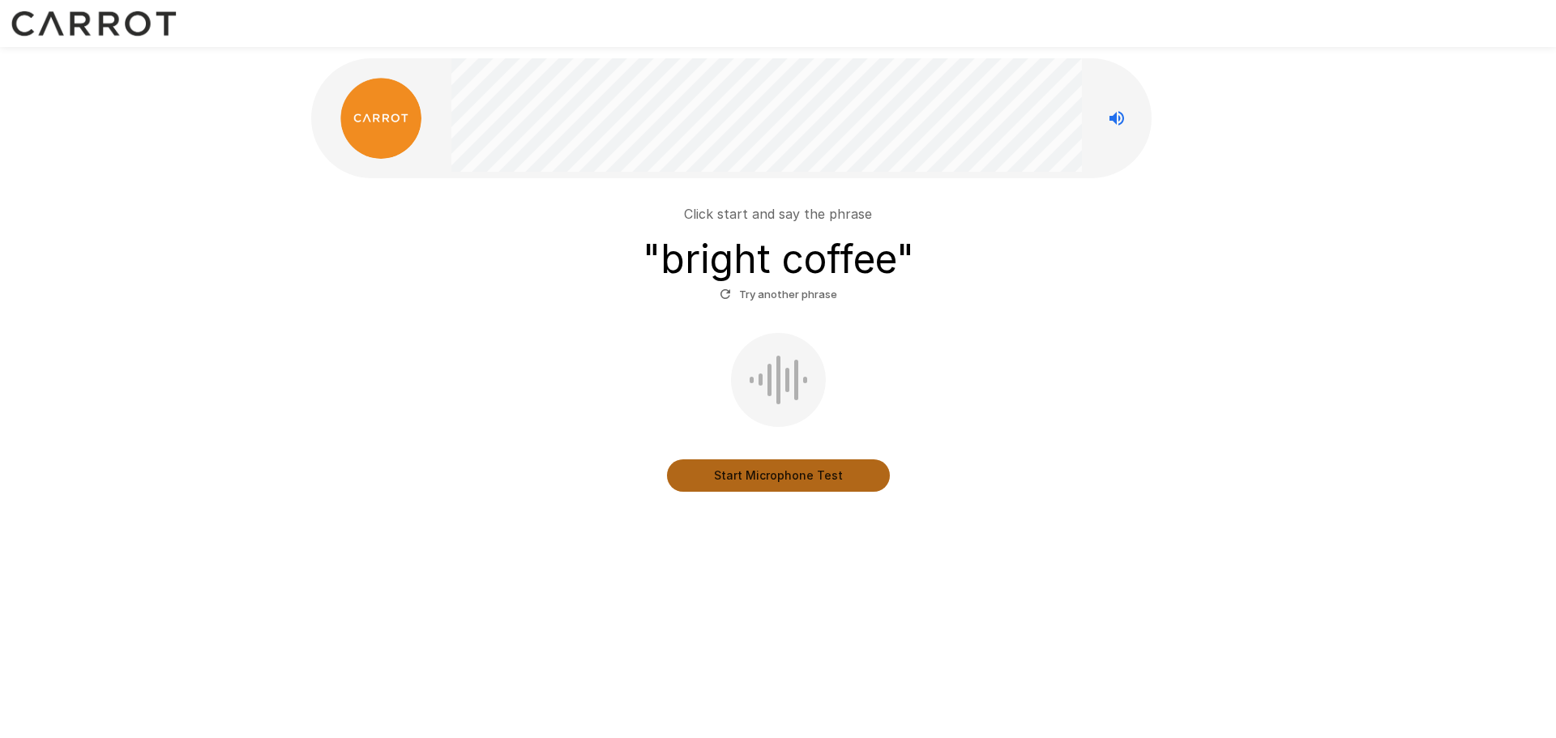
click at [795, 473] on button "Start Microphone Test" at bounding box center [778, 476] width 223 height 32
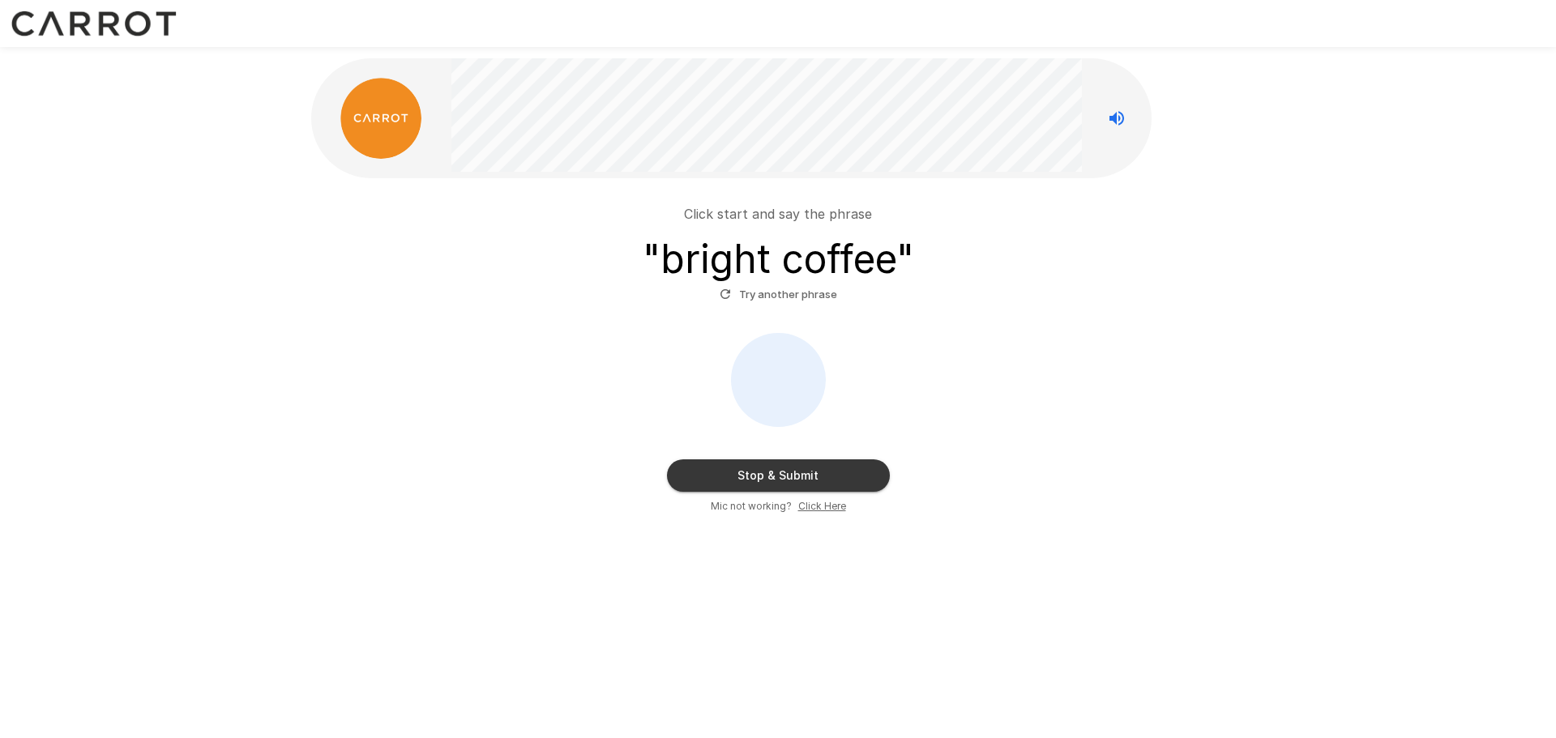
click at [822, 507] on u "Click Here" at bounding box center [822, 506] width 48 height 12
click at [730, 469] on button "Stop & Submit" at bounding box center [778, 476] width 223 height 32
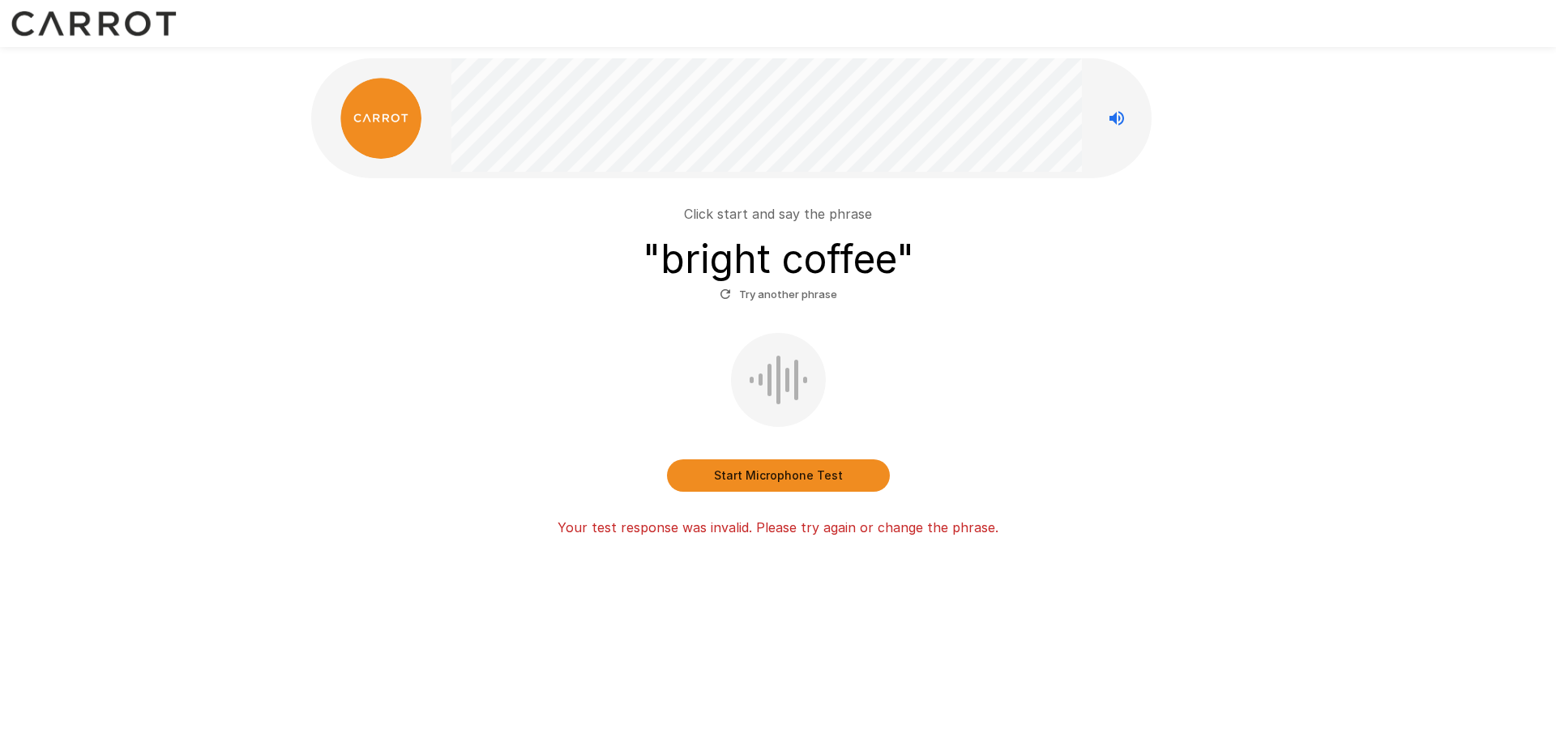
click at [794, 492] on div "Click start and say the phrase " bright coffee " Try another phrase Start Micro…" at bounding box center [778, 364] width 921 height 346
click at [779, 487] on button "Start Microphone Test" at bounding box center [778, 476] width 223 height 32
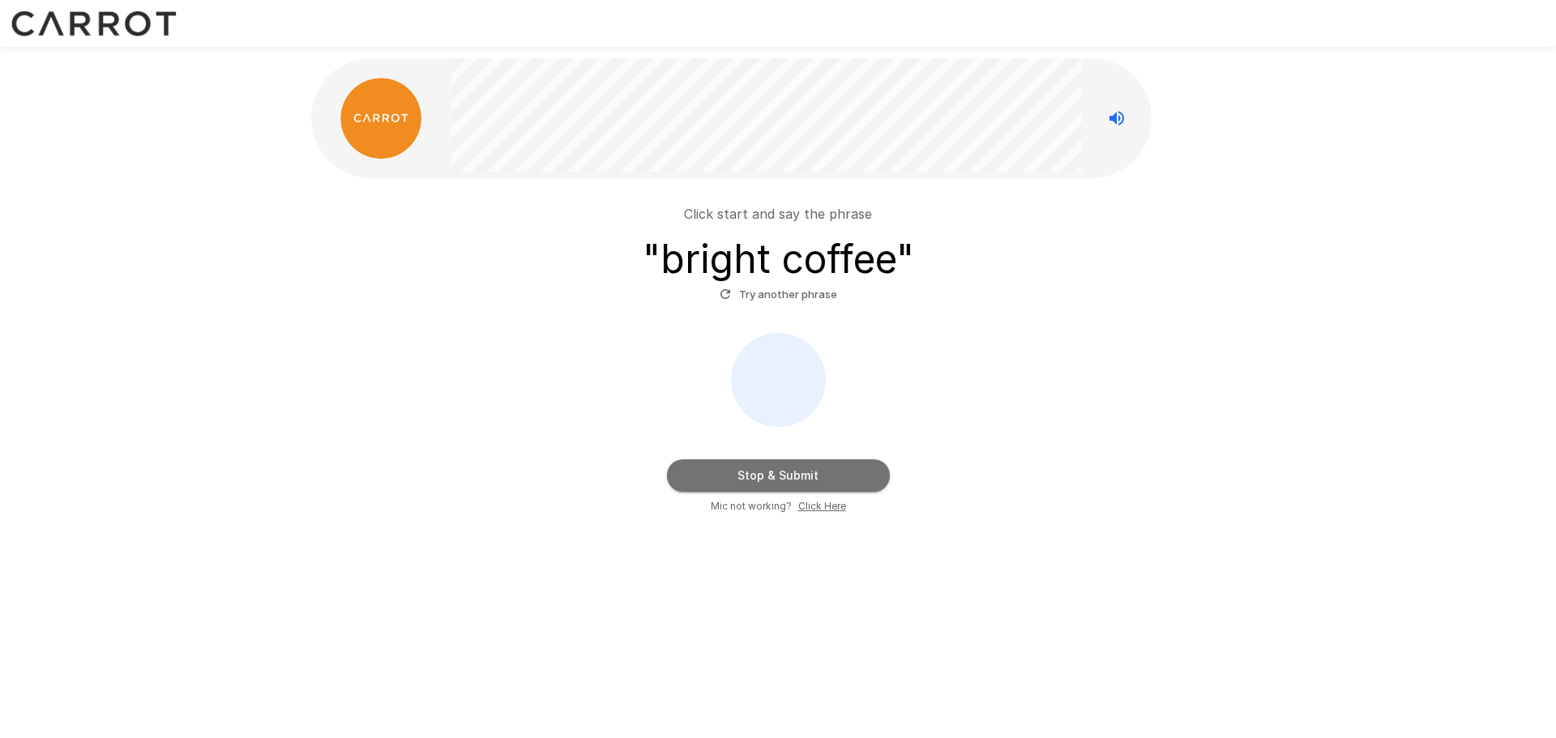
click at [779, 487] on button "Stop & Submit" at bounding box center [778, 476] width 223 height 32
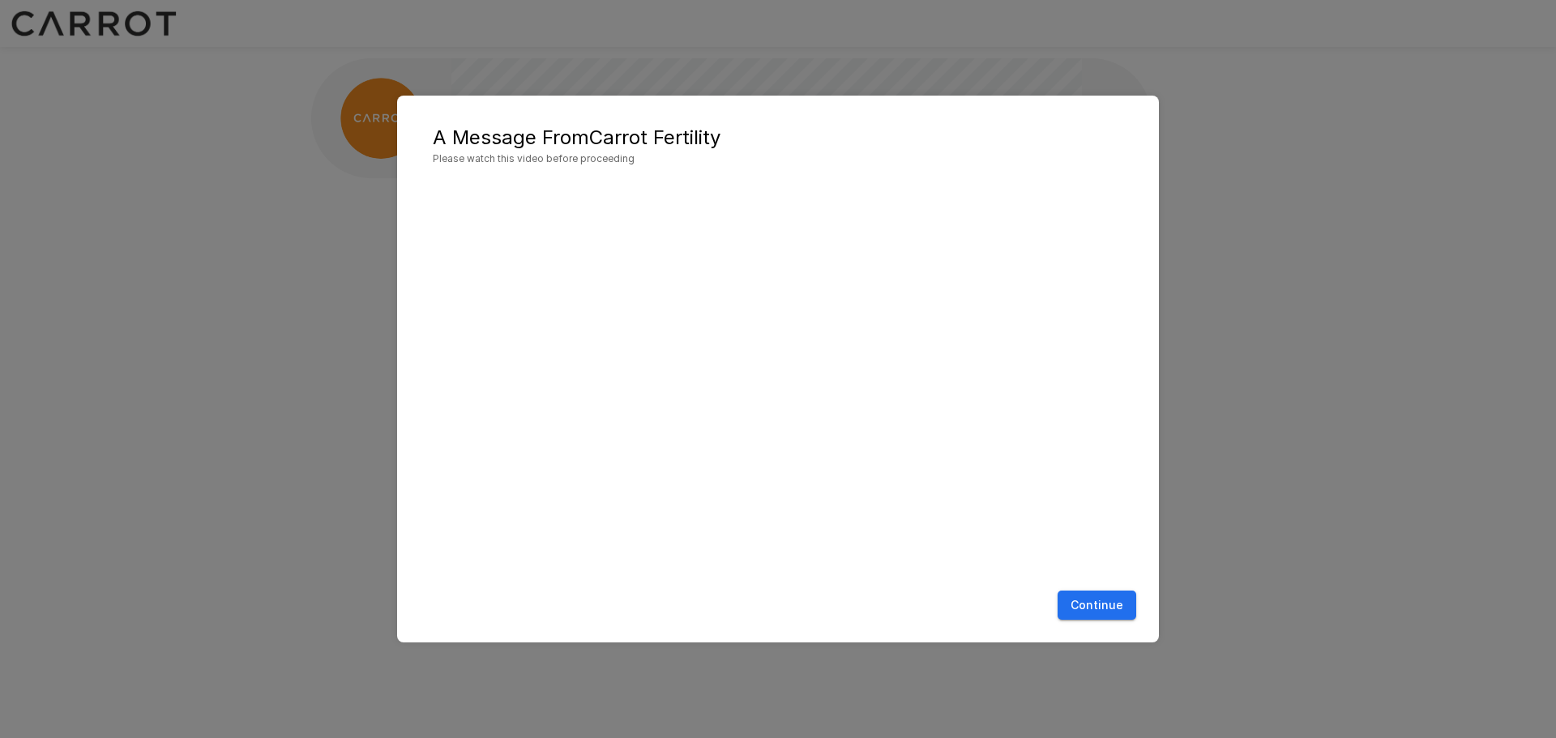
click at [1103, 600] on button "Continue" at bounding box center [1097, 606] width 79 height 30
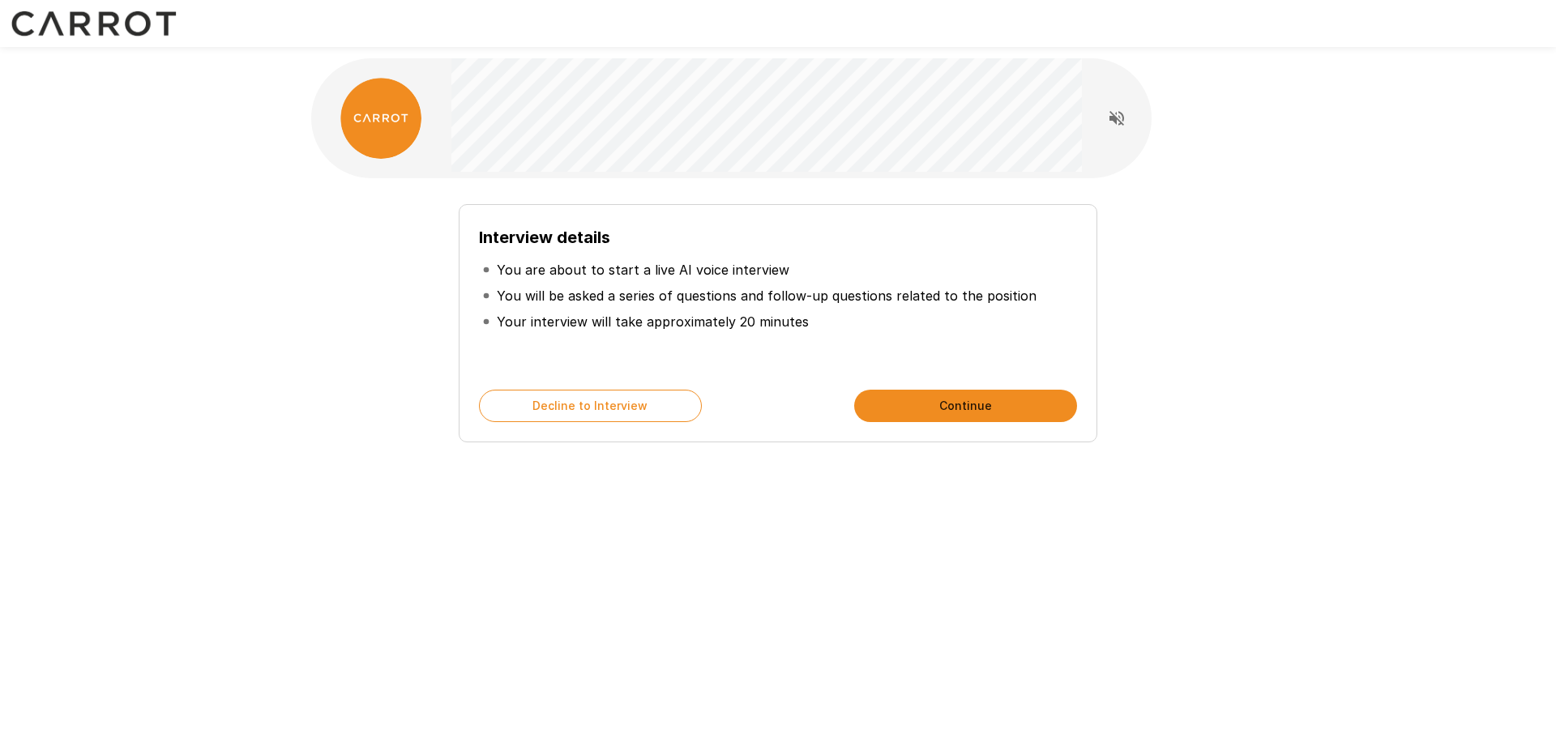
click at [948, 401] on button "Continue" at bounding box center [965, 406] width 223 height 32
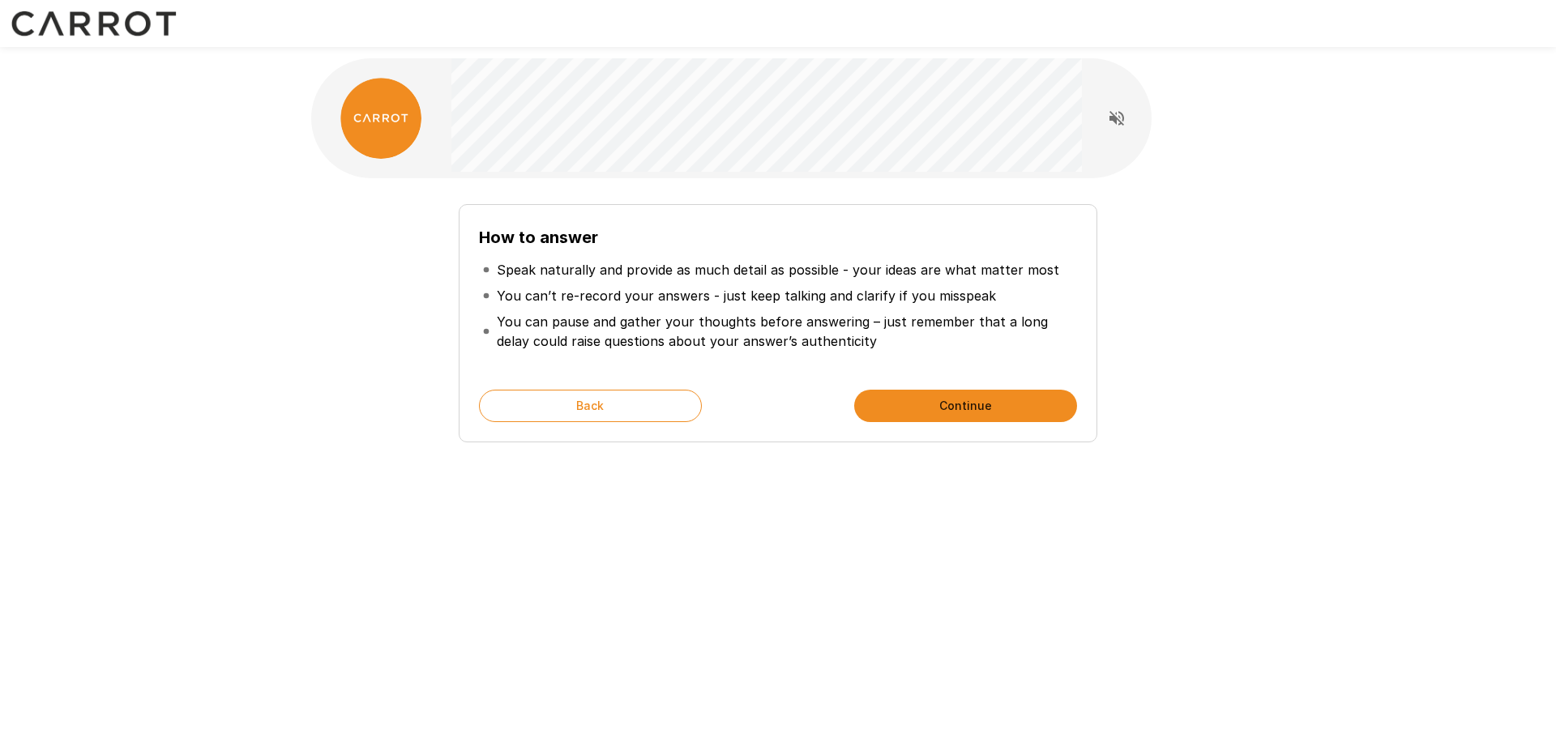
click at [948, 401] on button "Continue" at bounding box center [965, 406] width 223 height 32
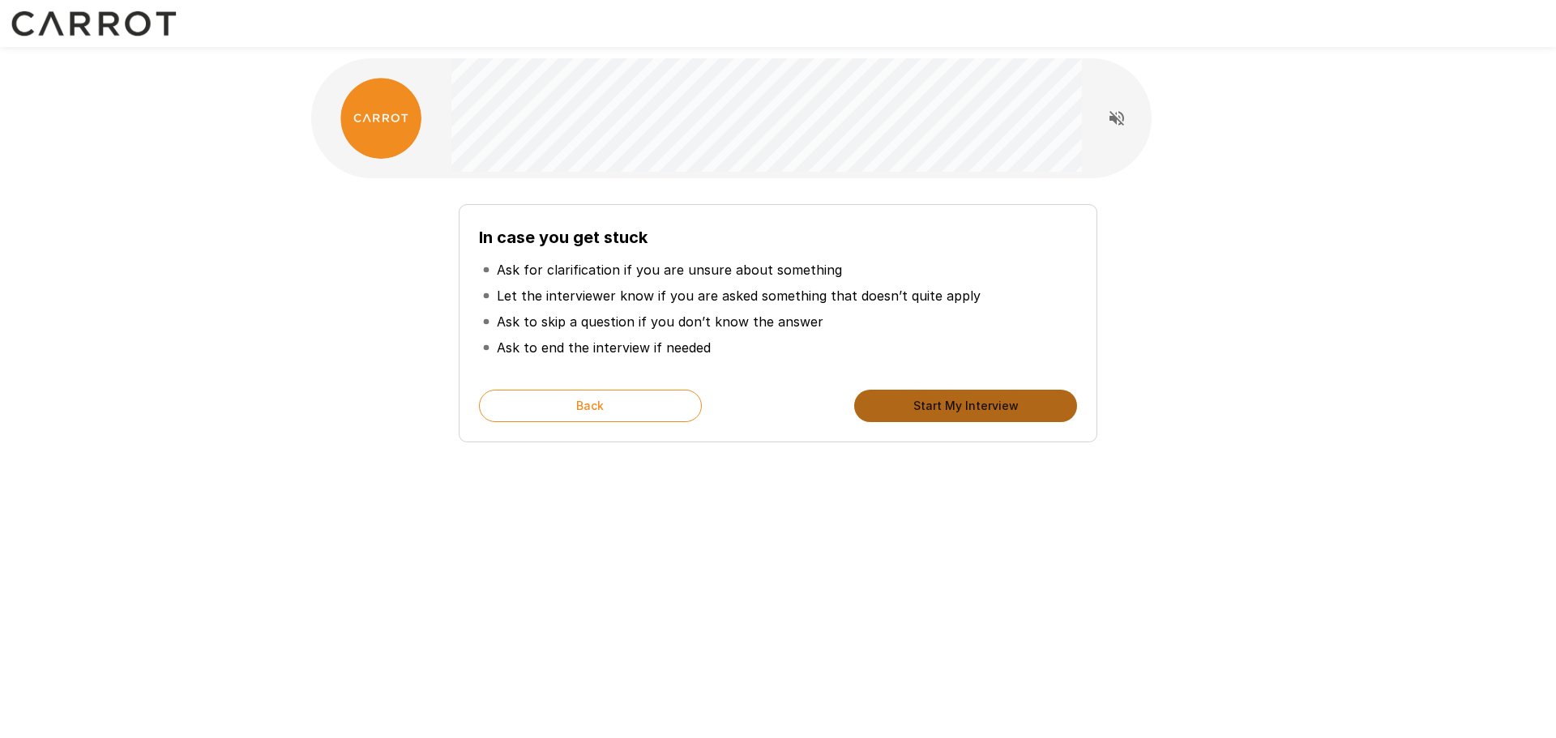
click at [948, 401] on button "Start My Interview" at bounding box center [965, 406] width 223 height 32
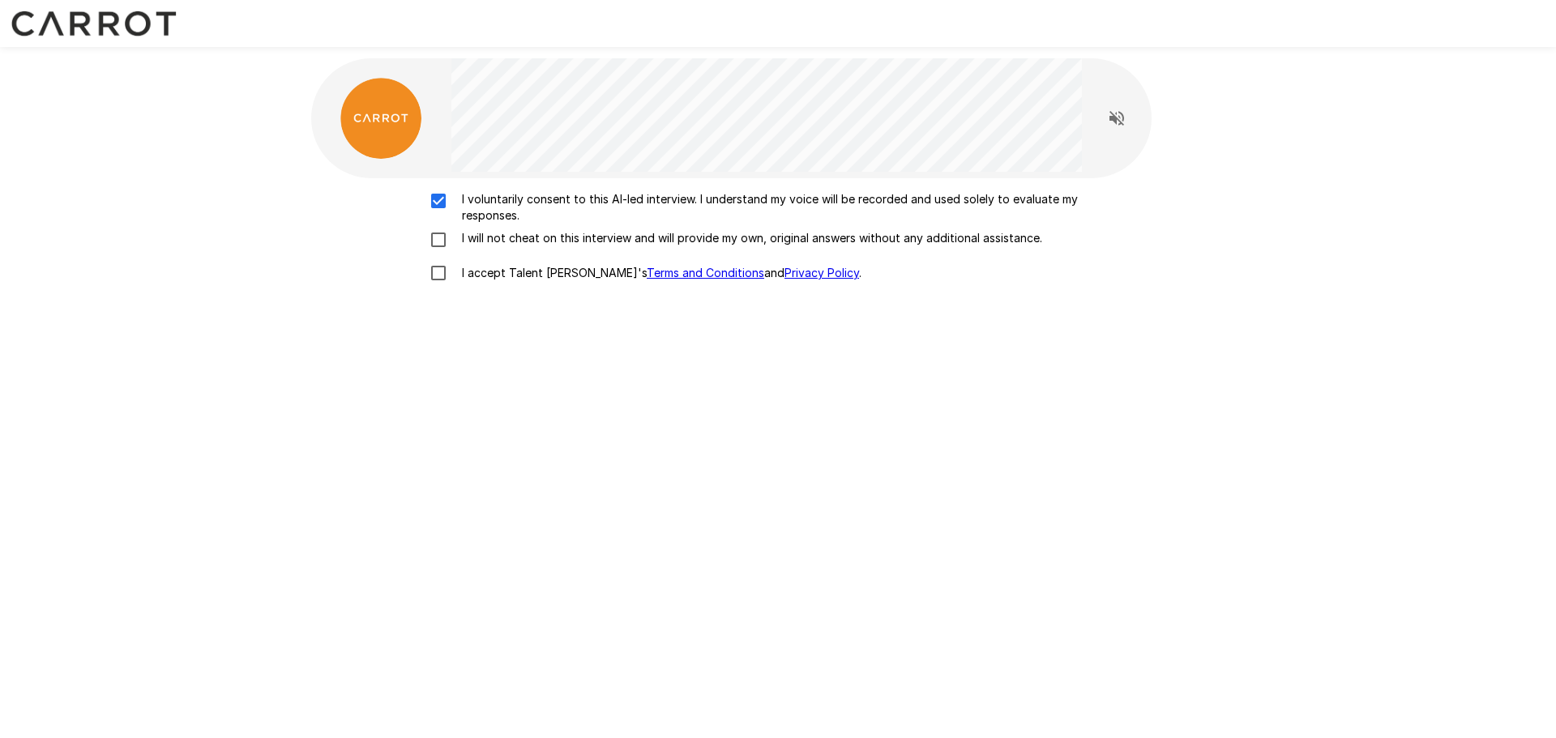
click at [437, 225] on div "I voluntarily consent to this AI-led interview. I understand my voice will be r…" at bounding box center [778, 240] width 921 height 99
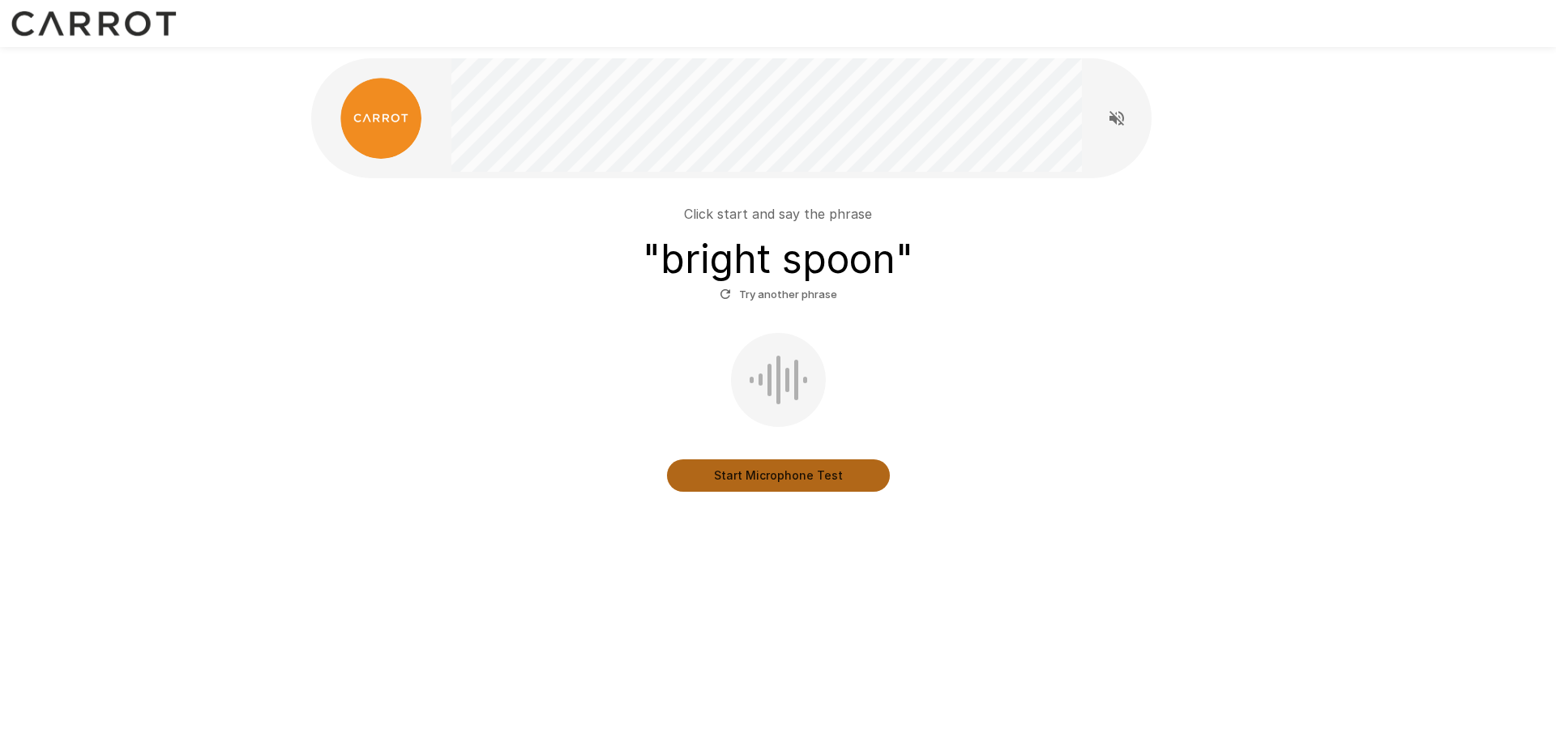
click at [817, 465] on button "Start Microphone Test" at bounding box center [778, 476] width 223 height 32
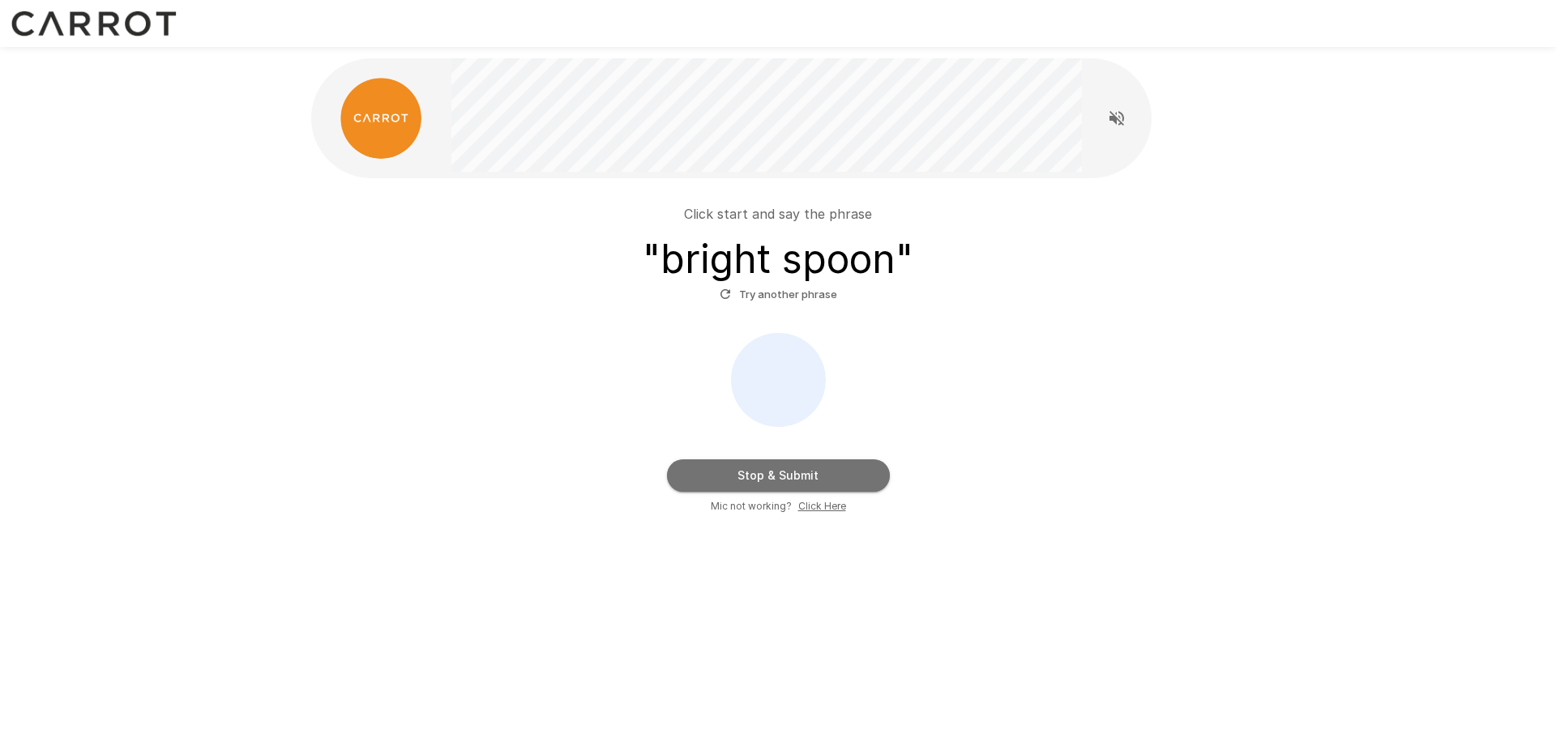
click at [817, 465] on button "Stop & Submit" at bounding box center [778, 476] width 223 height 32
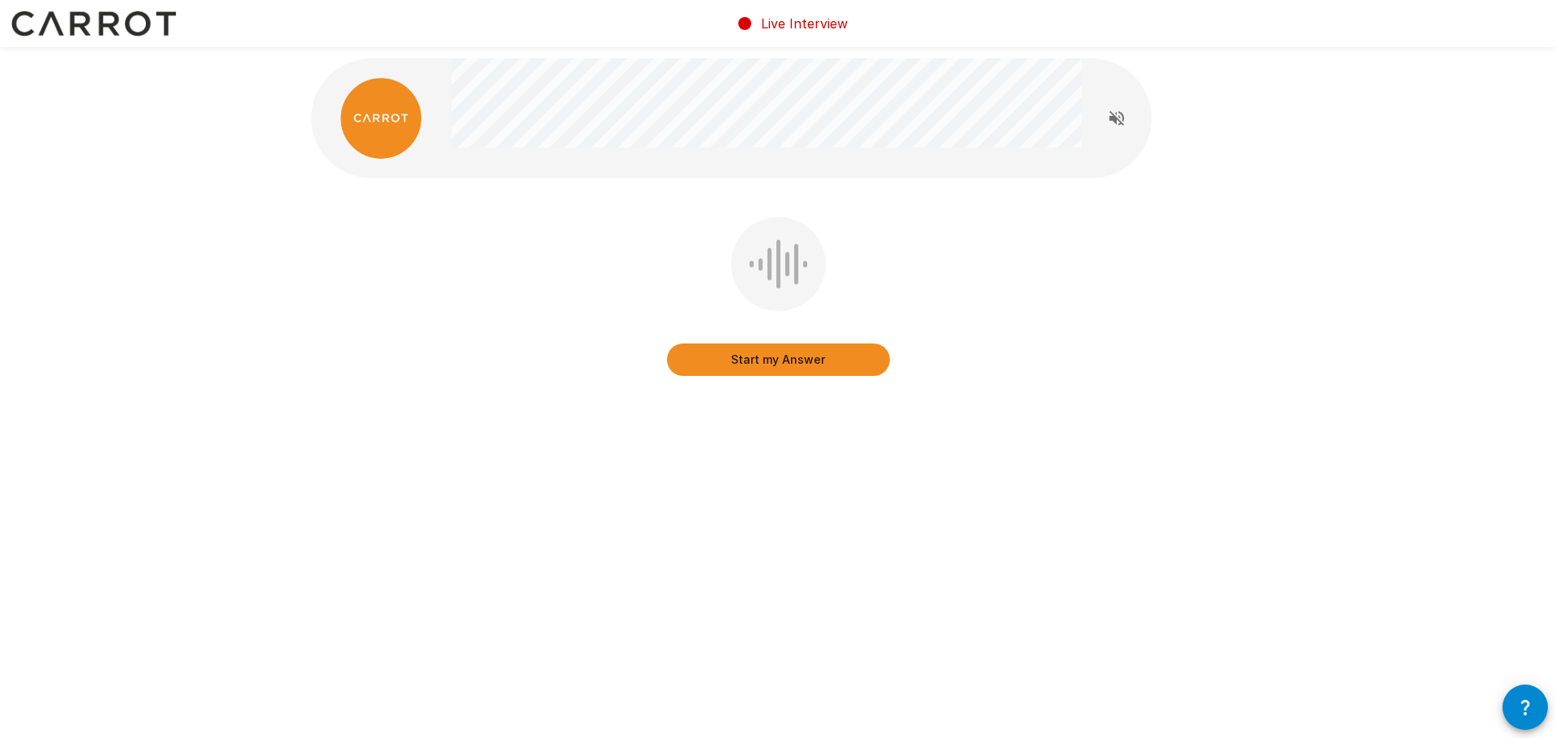
drag, startPoint x: 817, startPoint y: 465, endPoint x: 1222, endPoint y: 271, distance: 448.8
click at [1222, 271] on div "Start my Answer" at bounding box center [778, 264] width 973 height 529
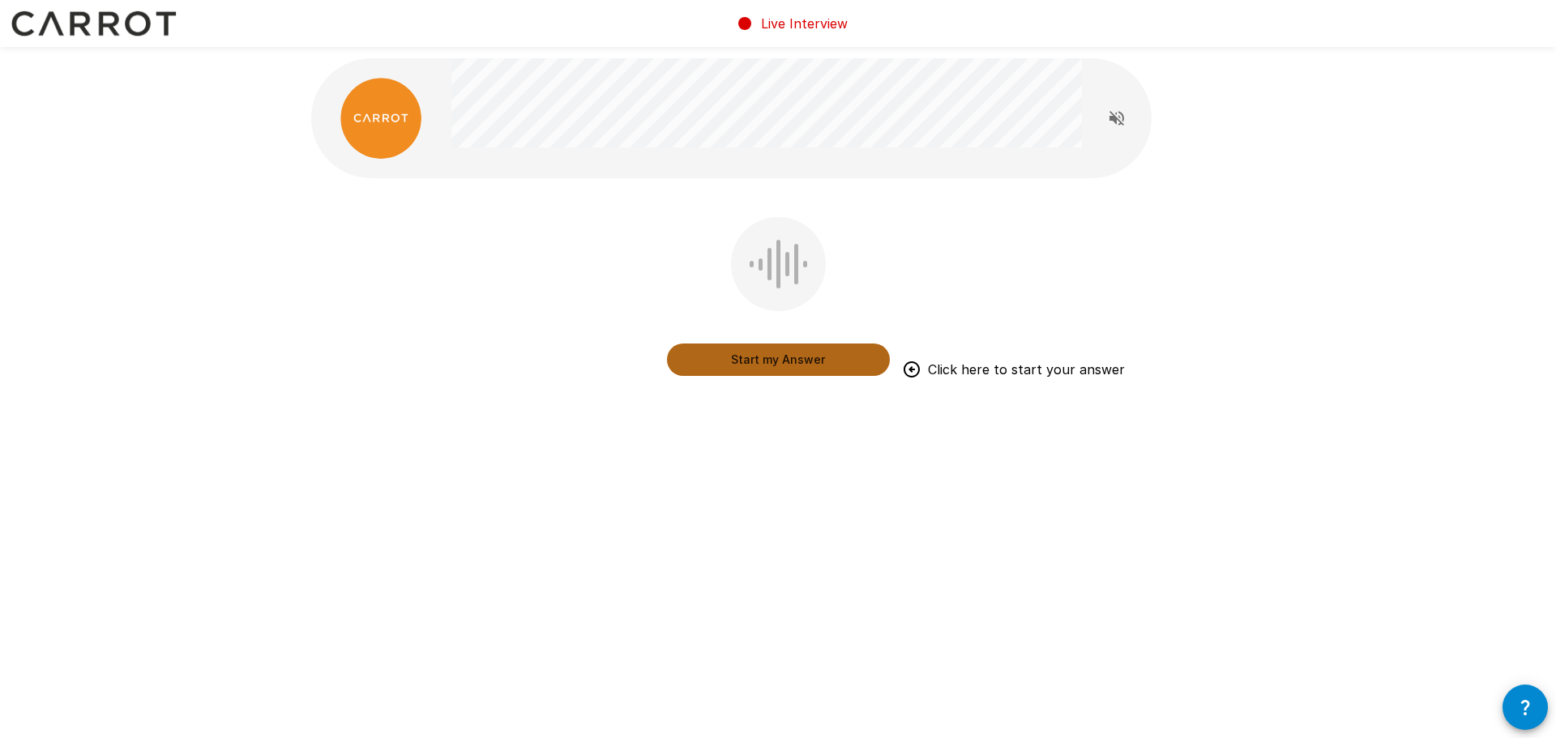
click at [821, 365] on button "Start my Answer" at bounding box center [778, 360] width 223 height 32
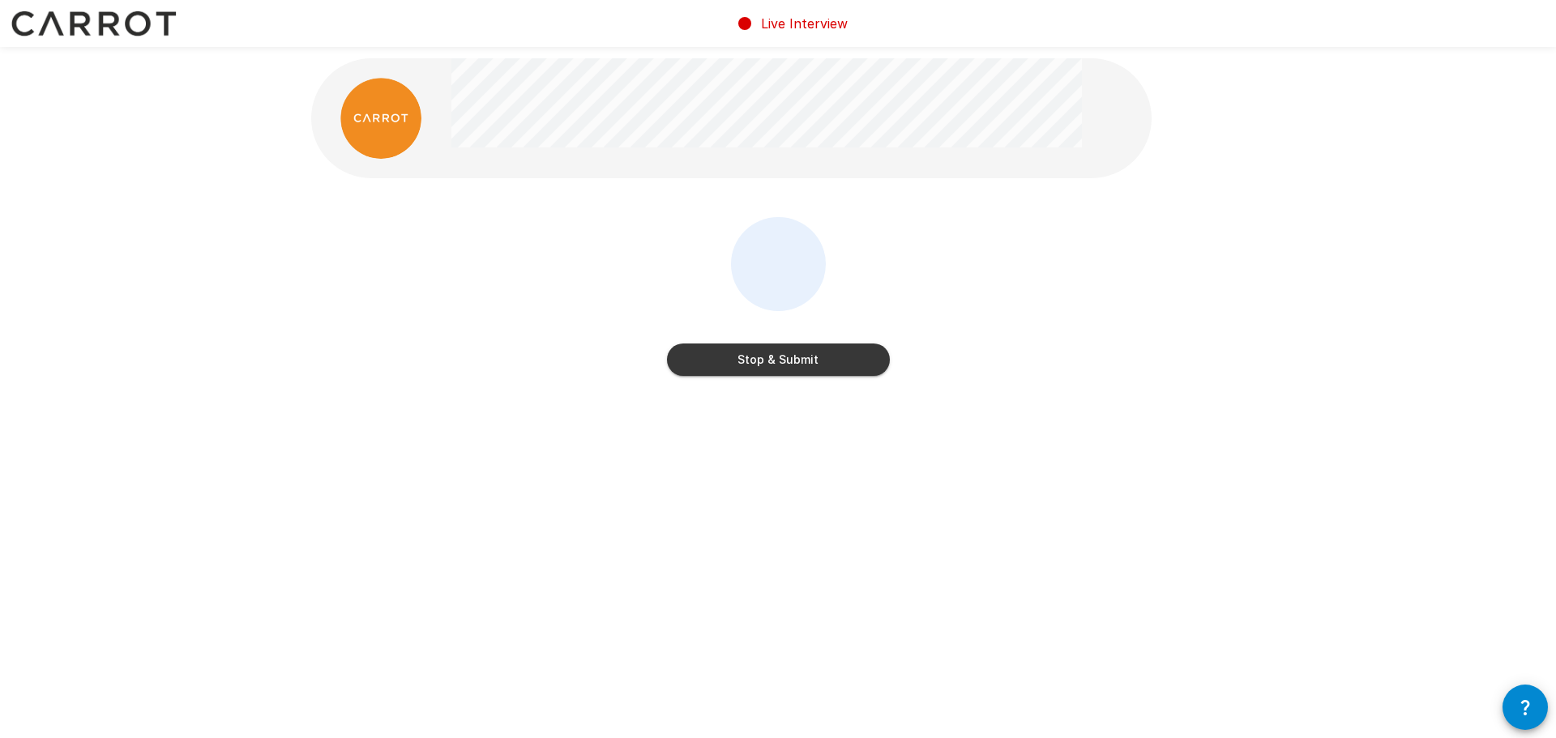
click at [821, 365] on button "Stop & Submit" at bounding box center [778, 360] width 223 height 32
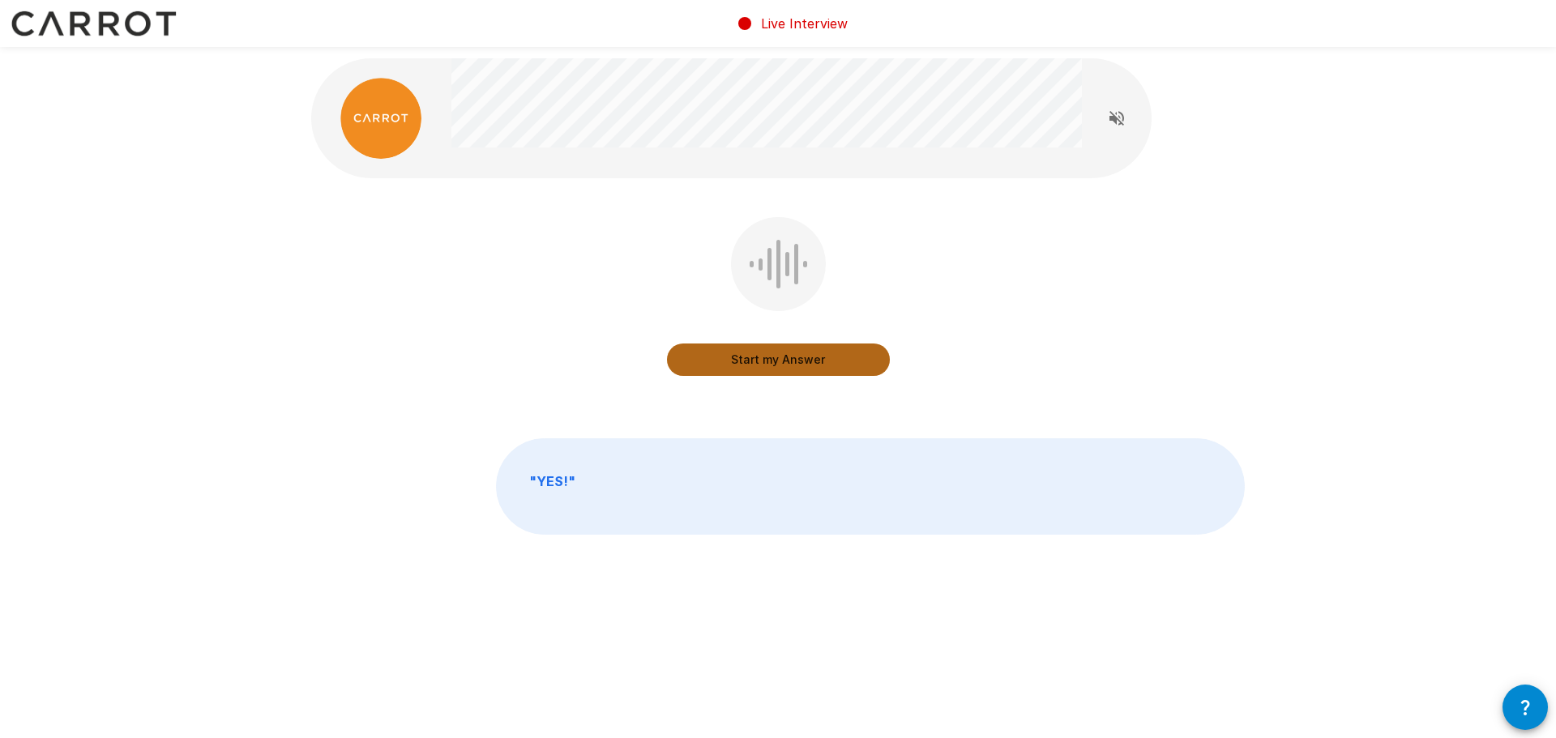
click at [821, 365] on button "Start my Answer" at bounding box center [778, 360] width 223 height 32
click at [821, 365] on button "Stop & Submit" at bounding box center [778, 360] width 223 height 32
click at [821, 365] on button "Start my Answer" at bounding box center [778, 360] width 223 height 32
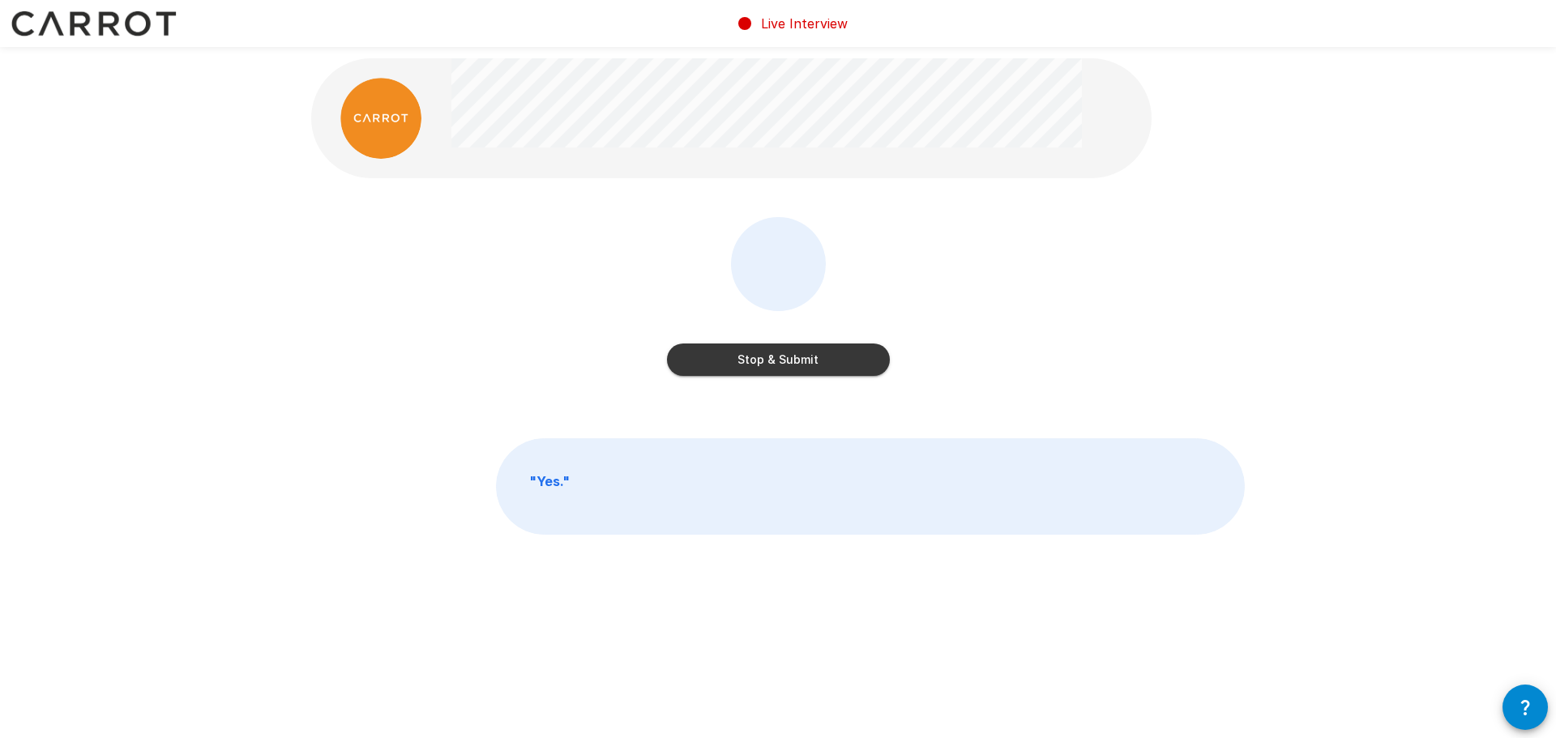
click at [821, 365] on button "Stop & Submit" at bounding box center [778, 360] width 223 height 32
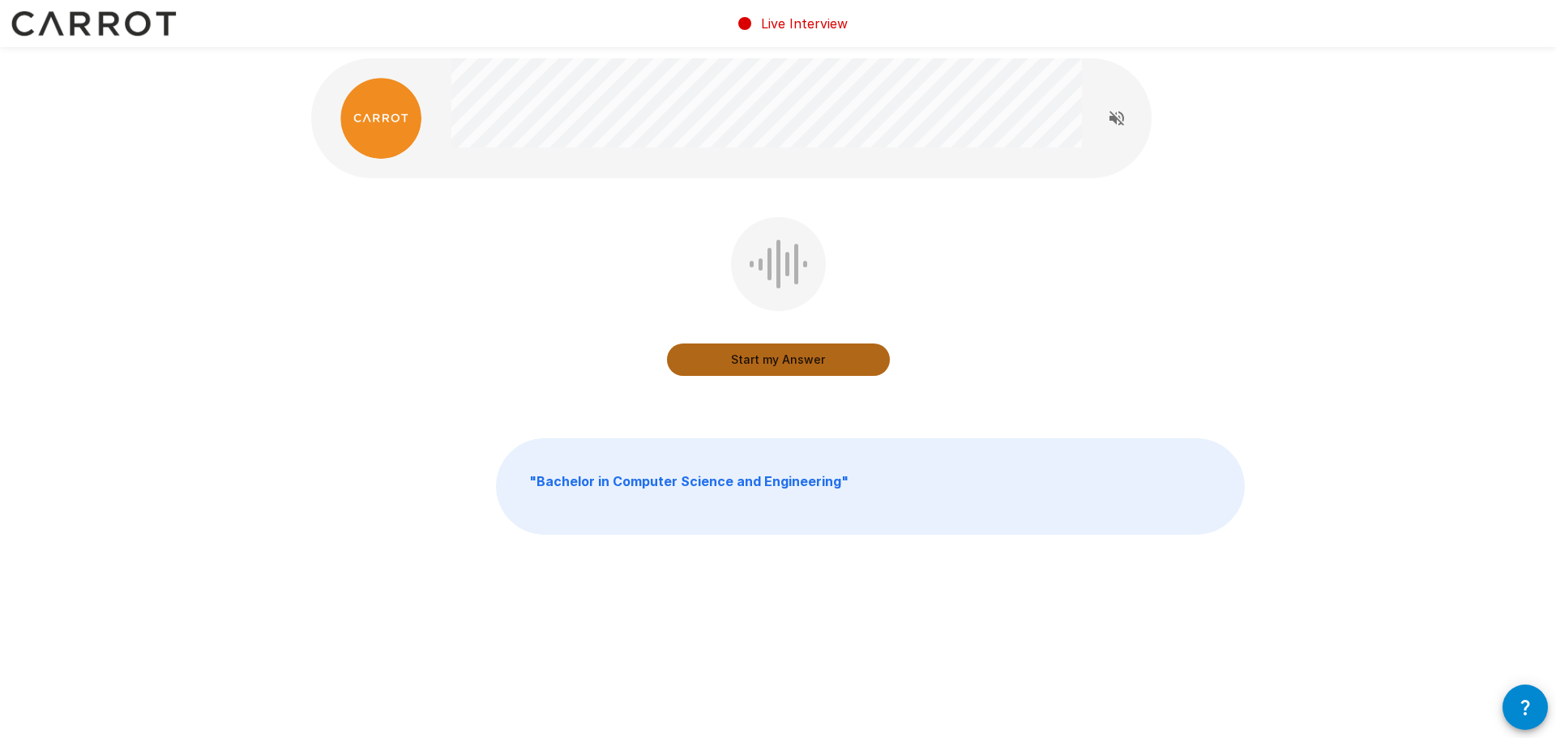
click at [821, 365] on button "Start my Answer" at bounding box center [778, 360] width 223 height 32
click at [821, 365] on button "Stop & Submit" at bounding box center [778, 360] width 223 height 32
click at [821, 365] on button "Start my Answer" at bounding box center [778, 360] width 223 height 32
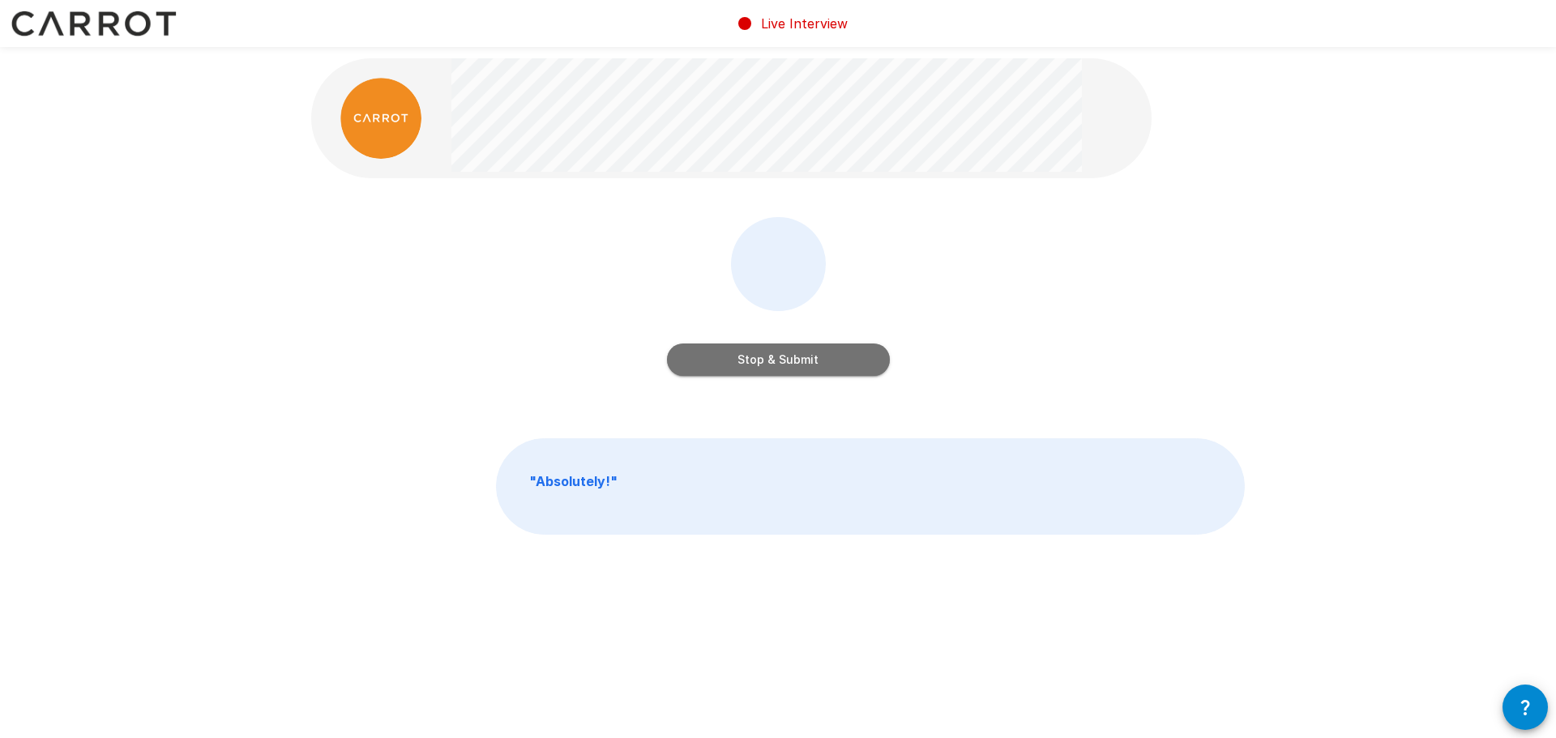
click at [821, 365] on button "Stop & Submit" at bounding box center [778, 360] width 223 height 32
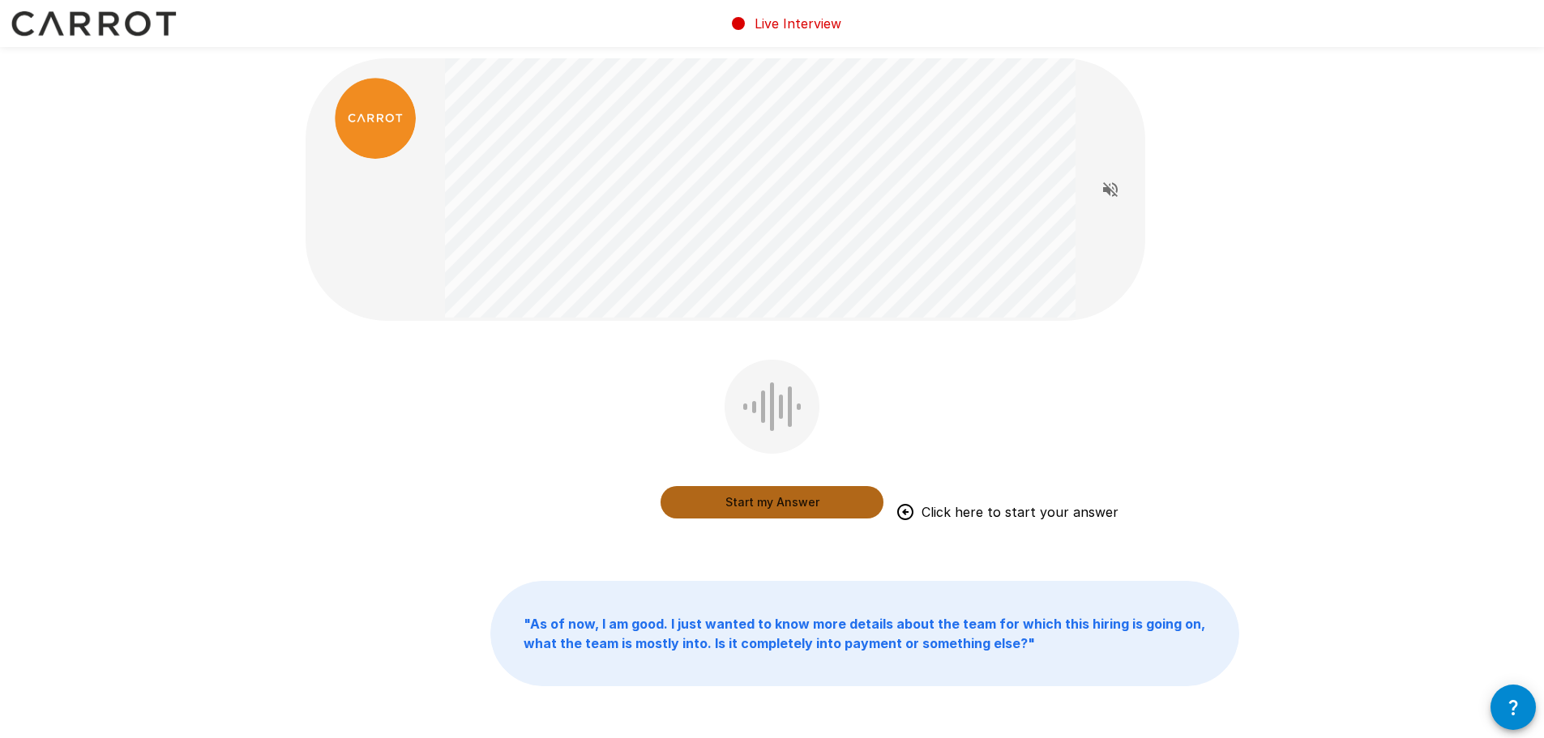
click at [800, 493] on button "Start my Answer" at bounding box center [772, 502] width 223 height 32
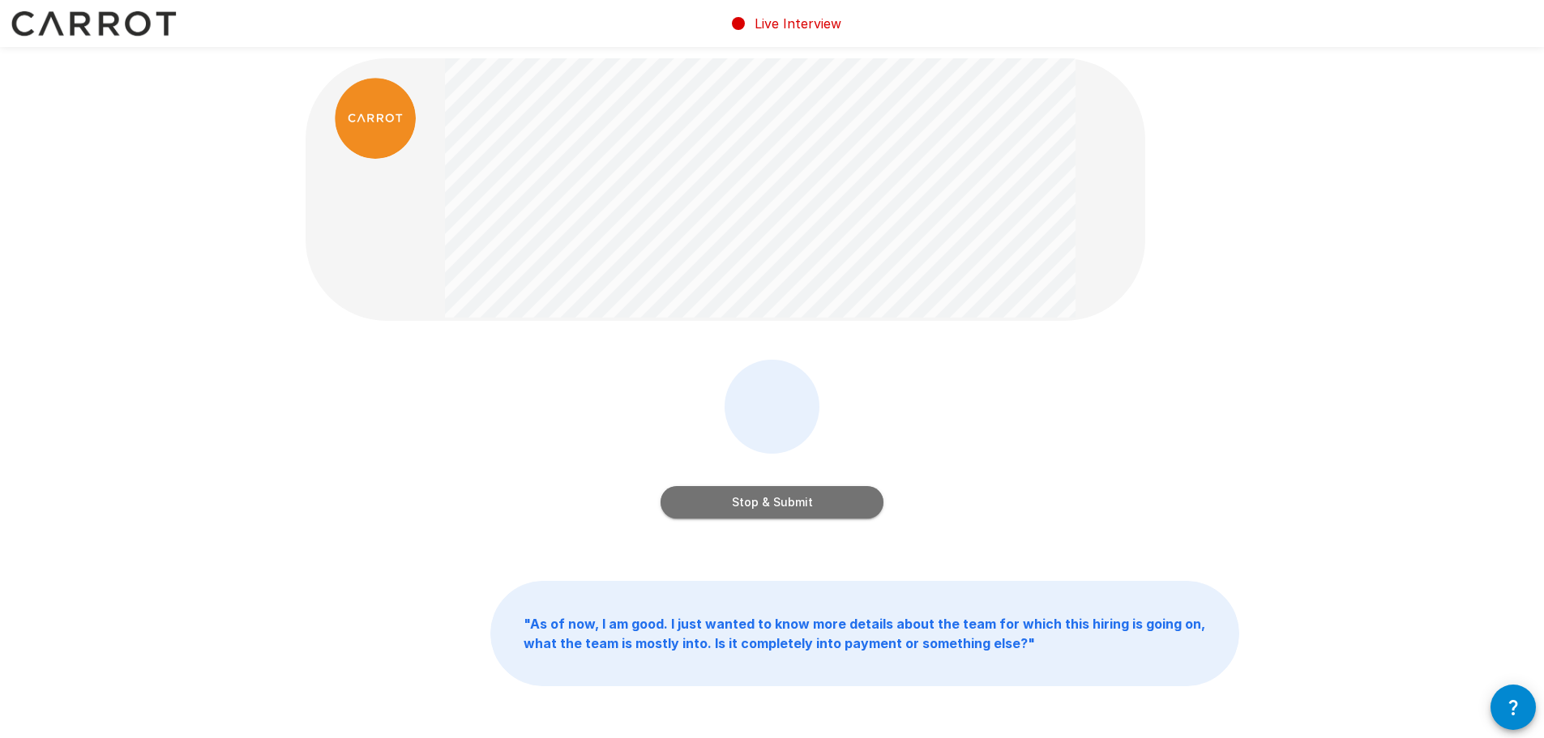
click at [800, 493] on button "Stop & Submit" at bounding box center [772, 502] width 223 height 32
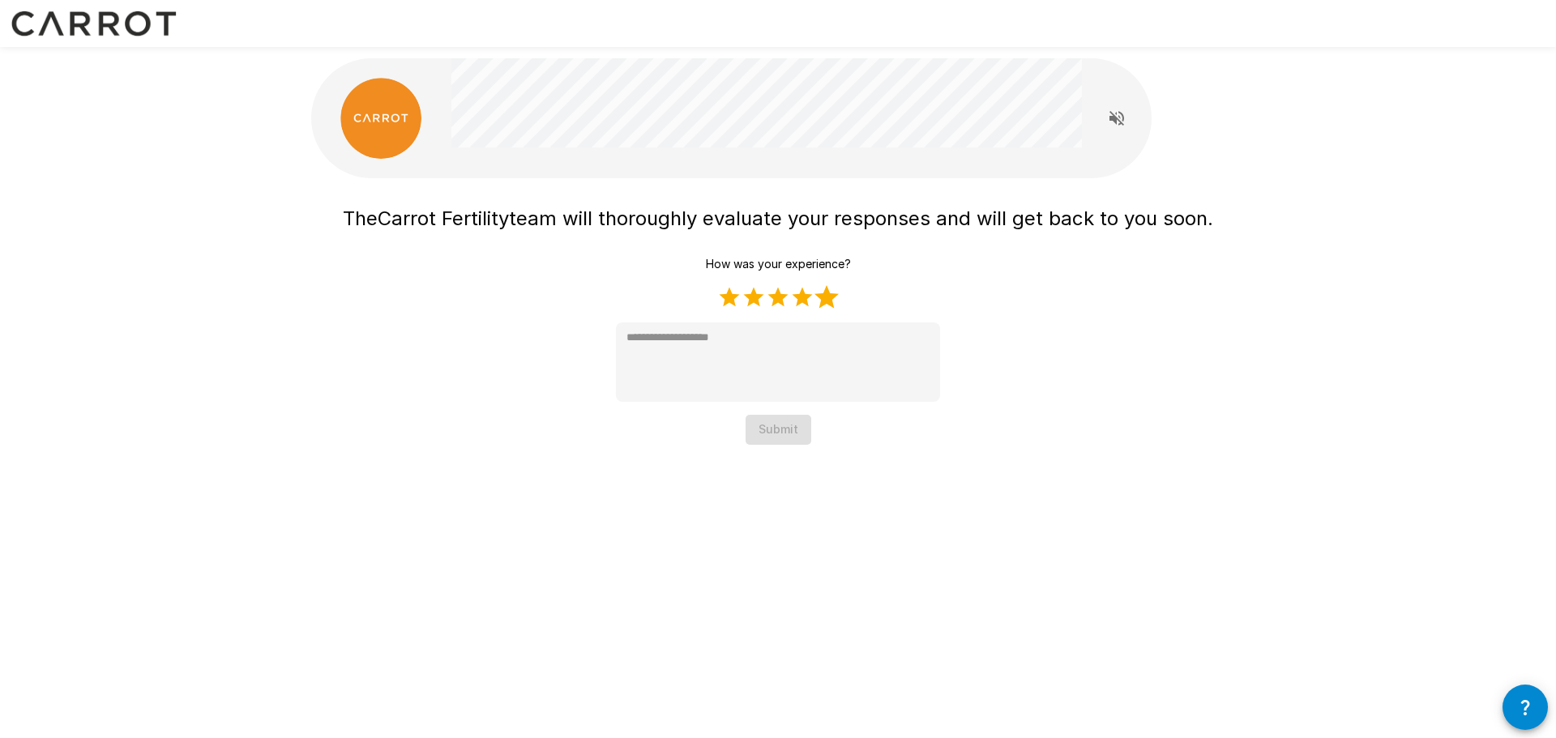
click at [822, 302] on label "5 Stars" at bounding box center [827, 297] width 24 height 24
type textarea "*"
click at [785, 422] on button "Submit" at bounding box center [779, 430] width 66 height 30
